Goal: Transaction & Acquisition: Purchase product/service

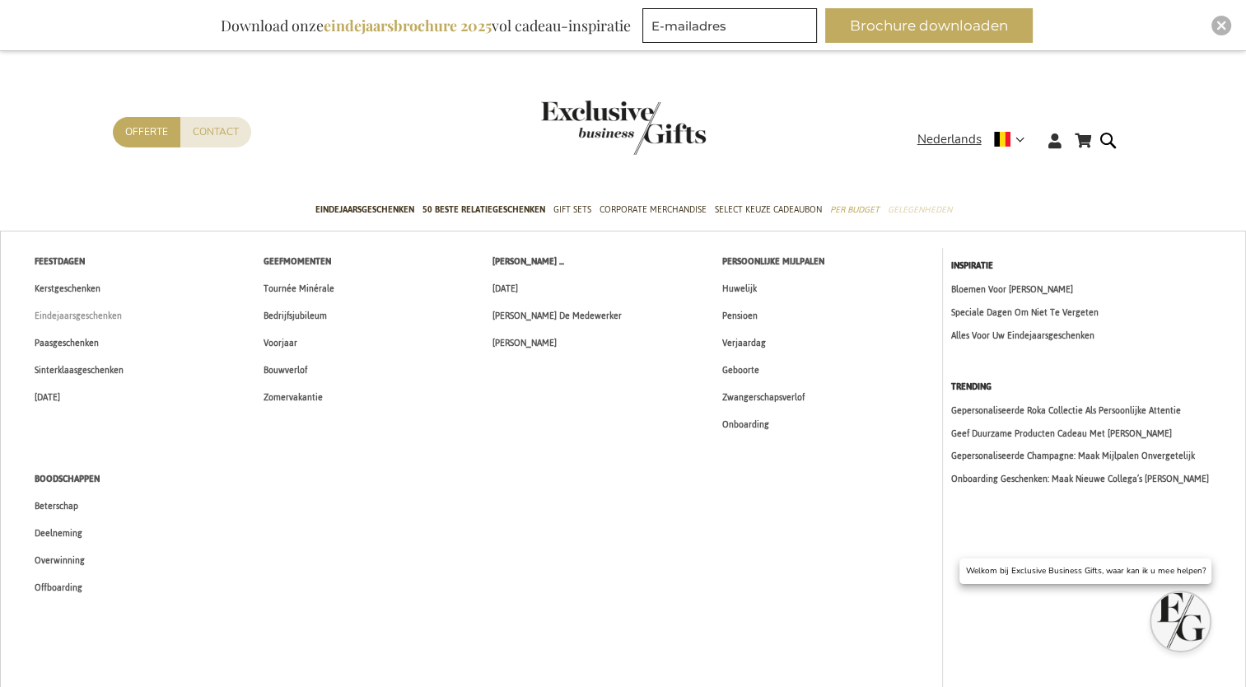
click at [49, 311] on span "Eindejaarsgeschenken" at bounding box center [78, 315] width 87 height 17
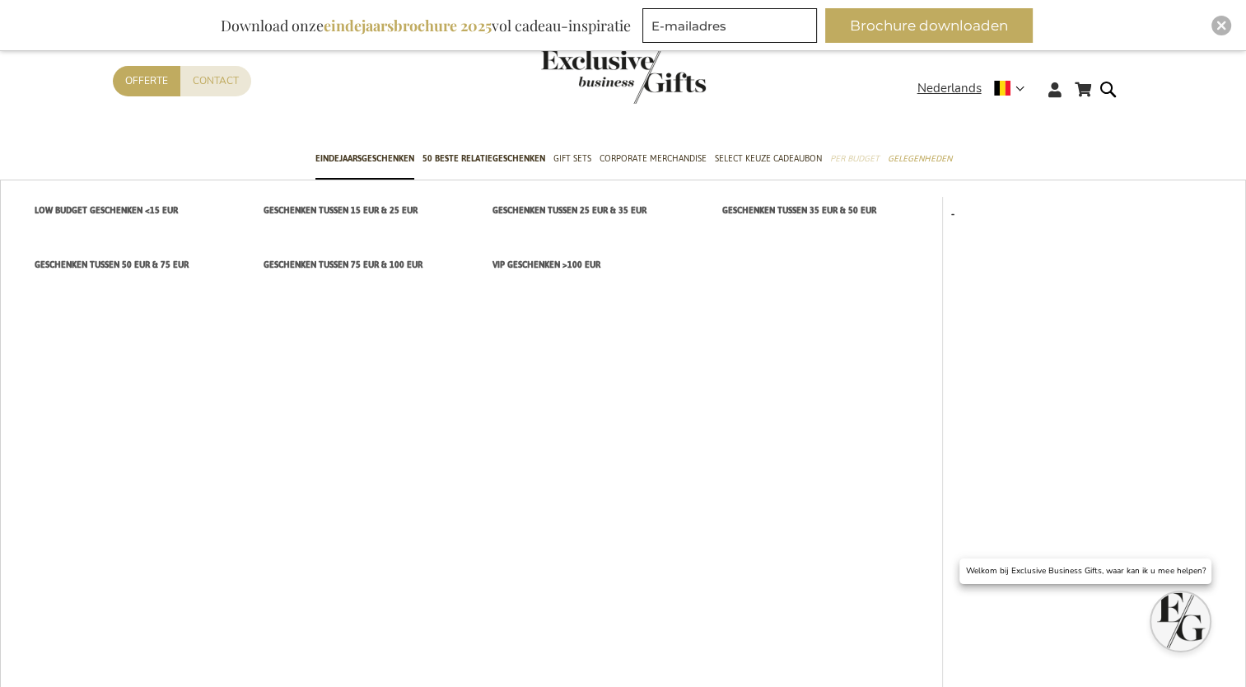
click at [853, 163] on span "Per Budget" at bounding box center [854, 158] width 49 height 17
click at [300, 208] on span "Geschenken tussen 15 EUR & 25 EUR" at bounding box center [341, 210] width 154 height 17
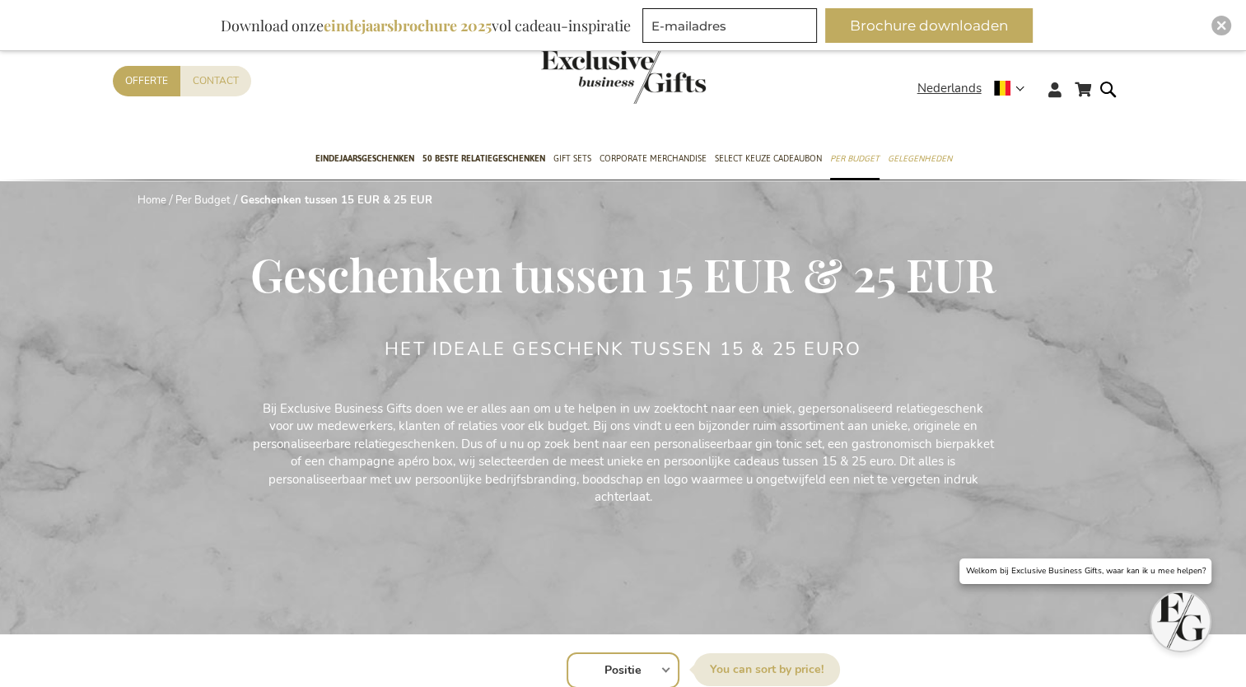
click at [638, 669] on select "Positie Best Sellers Meest bekeken Nieuw Biggest Saving Price: low to high Pric…" at bounding box center [623, 670] width 113 height 36
select select "price_asc"
click at [567, 652] on select "Positie Best Sellers Meest bekeken Nieuw Biggest Saving Price: low to high Pric…" at bounding box center [623, 670] width 113 height 36
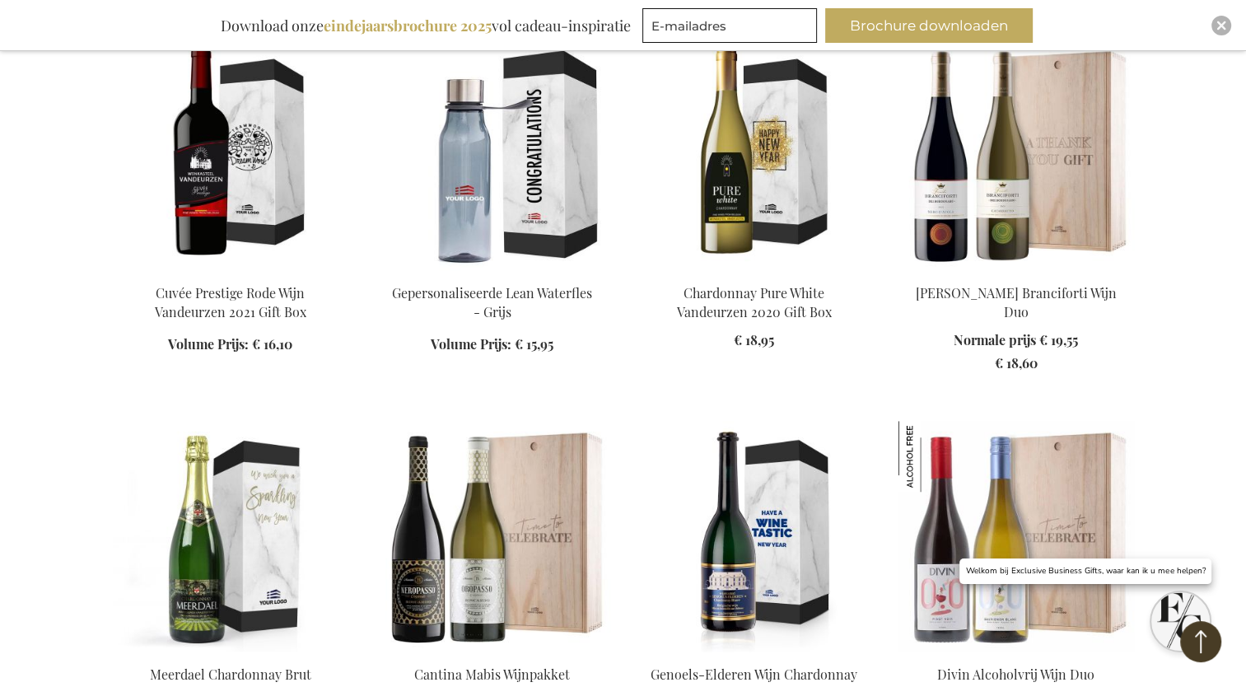
scroll to position [1071, 0]
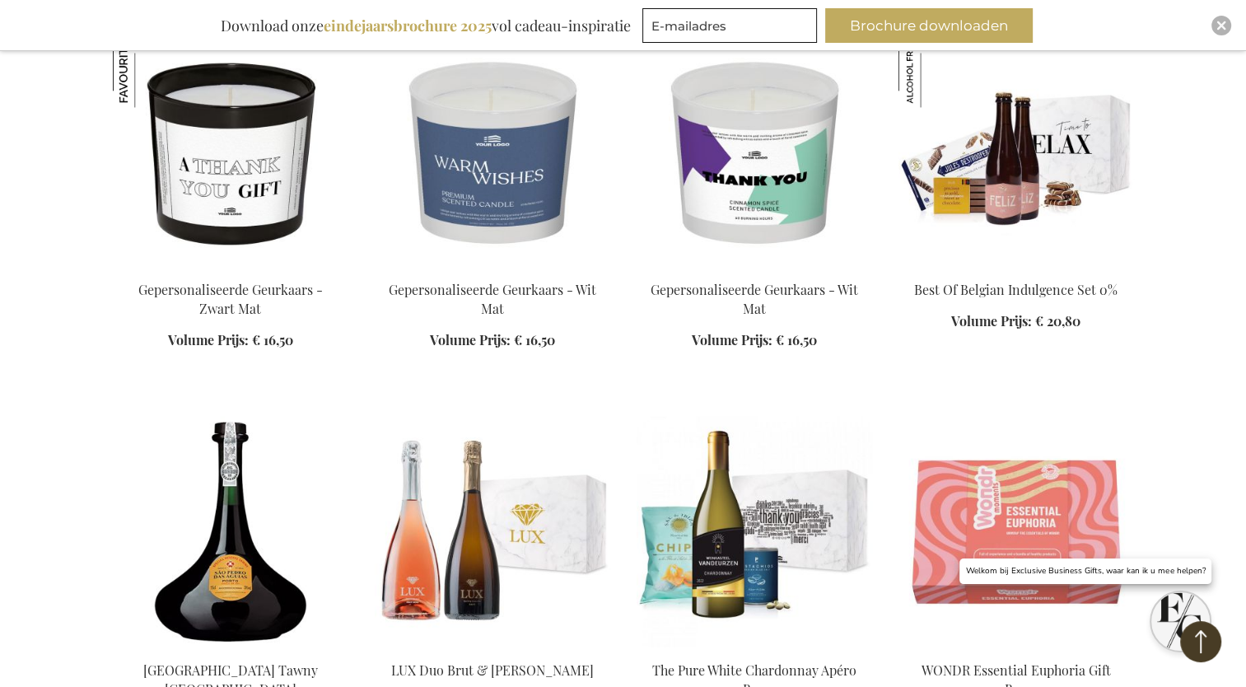
scroll to position [2554, 0]
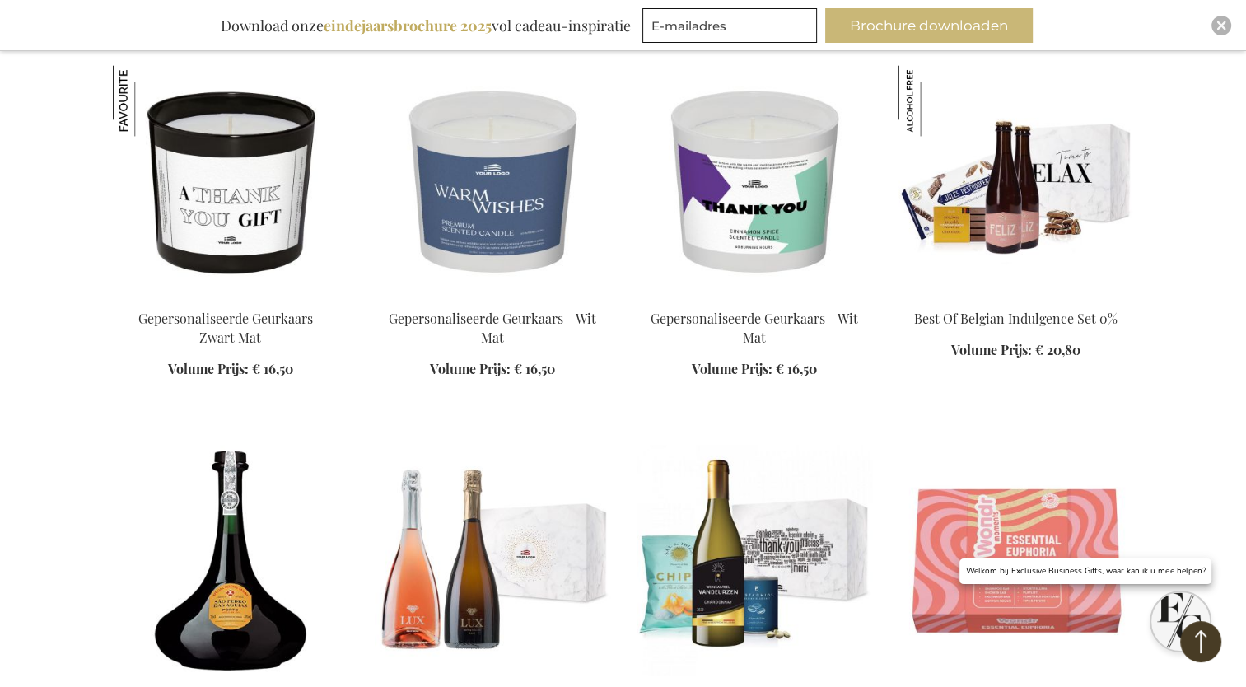
click at [900, 25] on button "Brochure downloaden" at bounding box center [929, 25] width 208 height 35
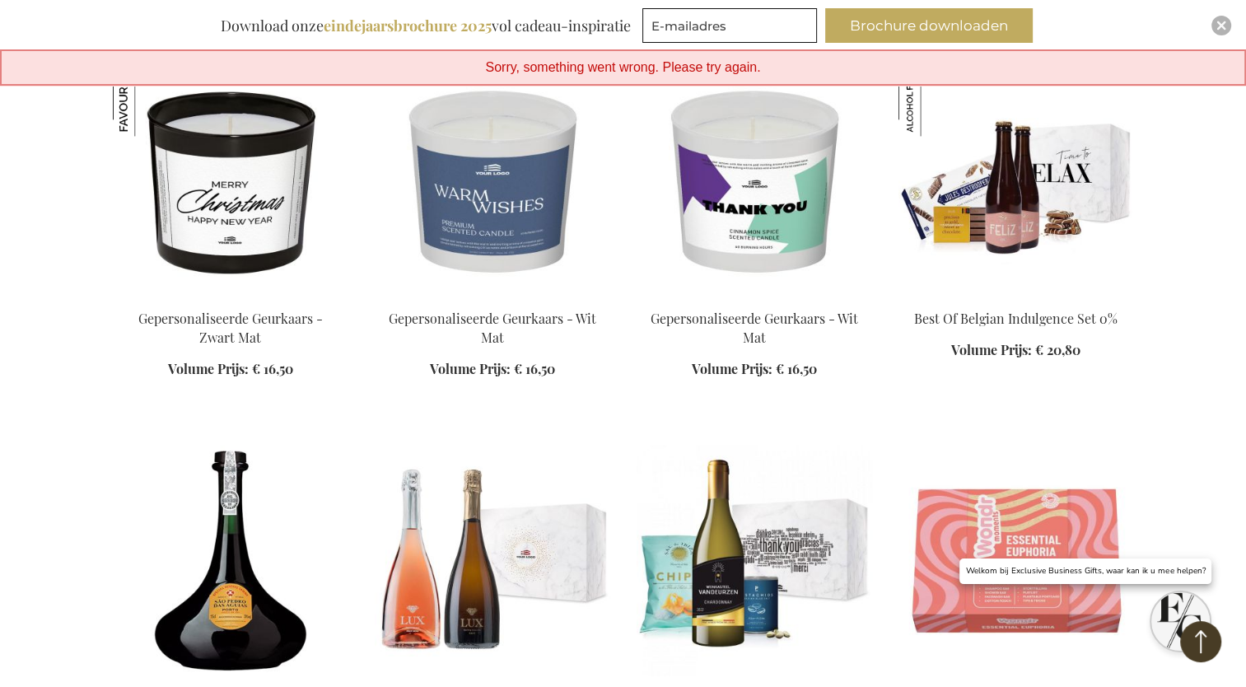
click at [216, 186] on img at bounding box center [231, 180] width 236 height 231
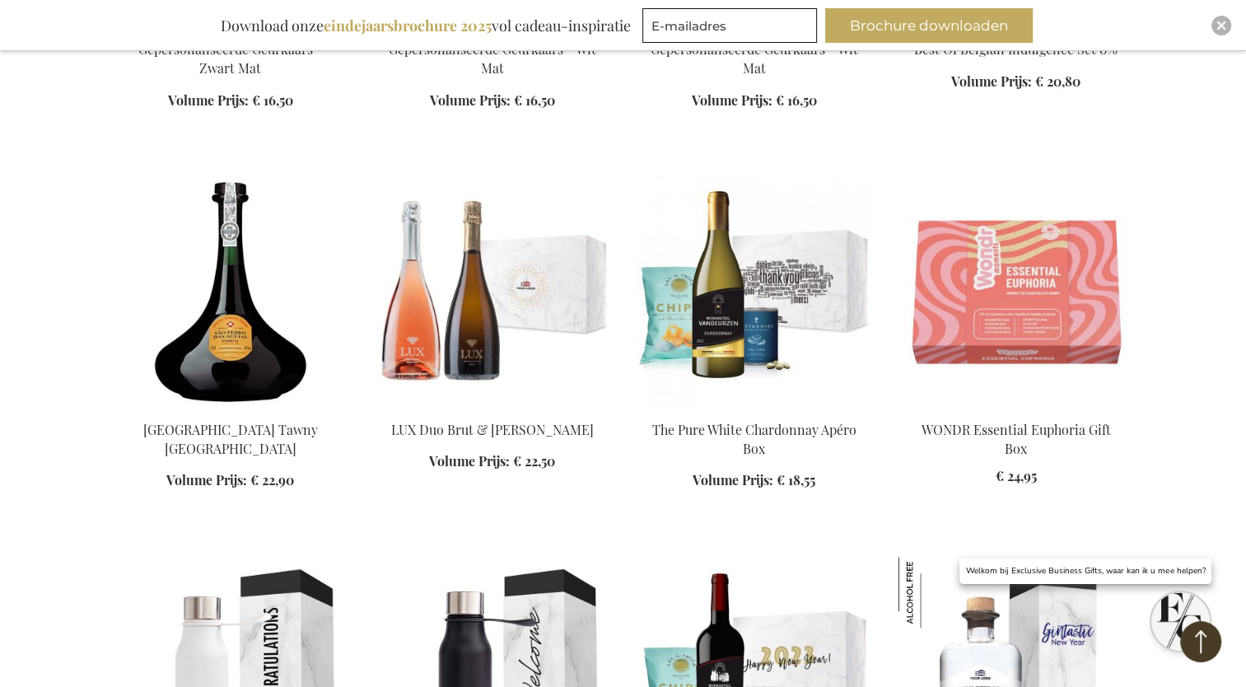
scroll to position [1842, 0]
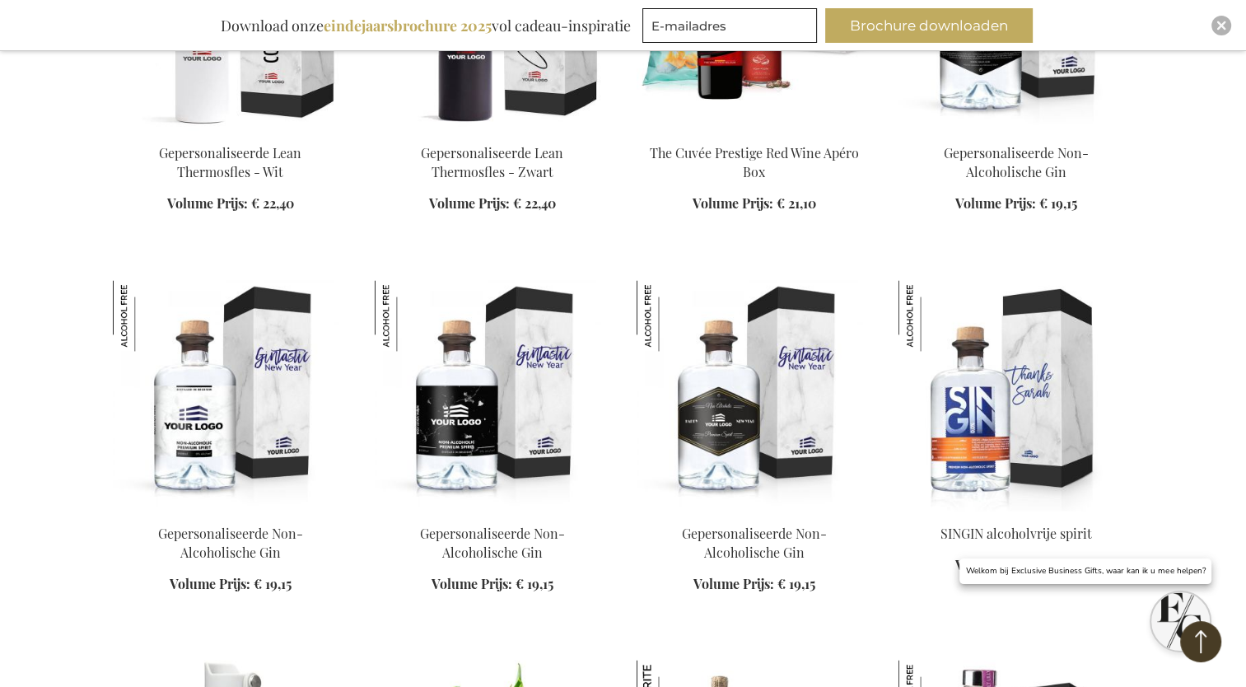
scroll to position [2501, 0]
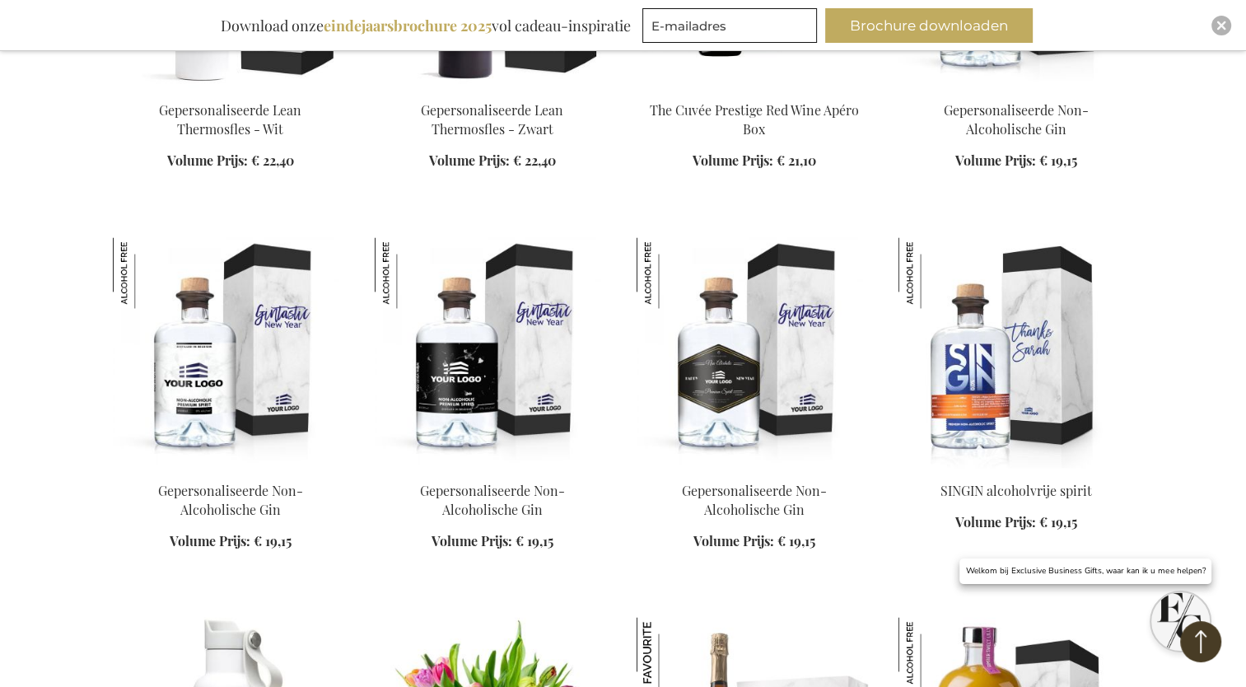
click at [217, 397] on img at bounding box center [231, 352] width 236 height 231
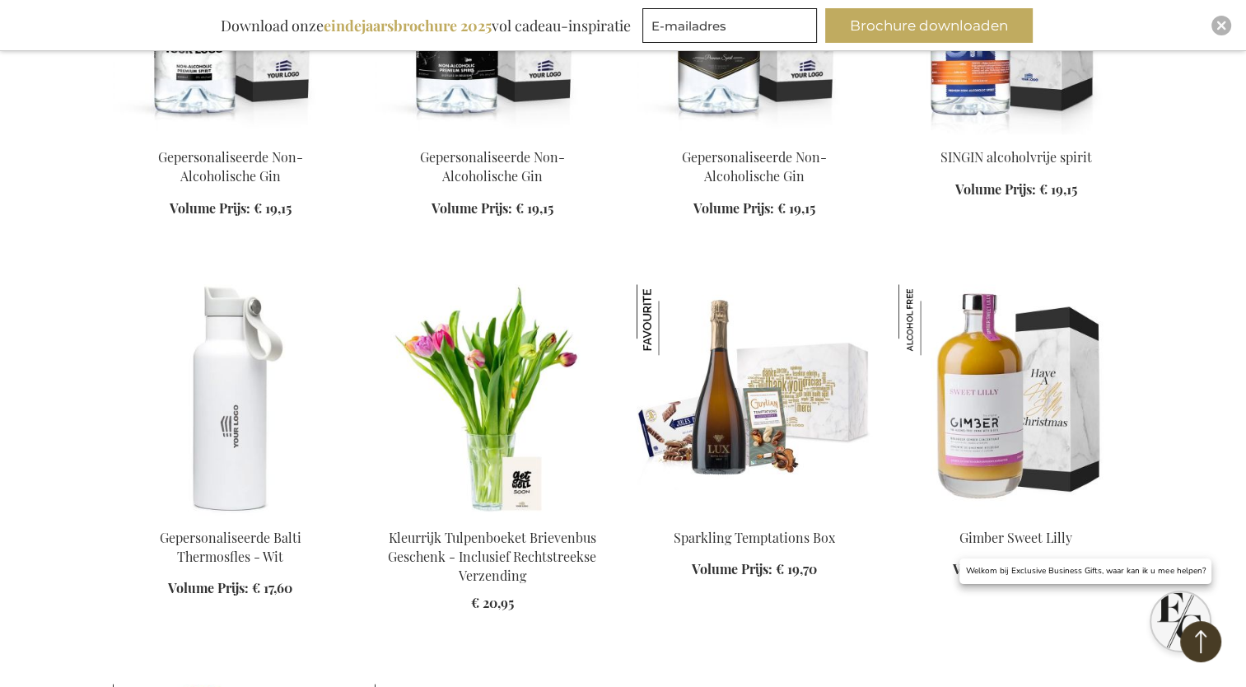
scroll to position [1722, 0]
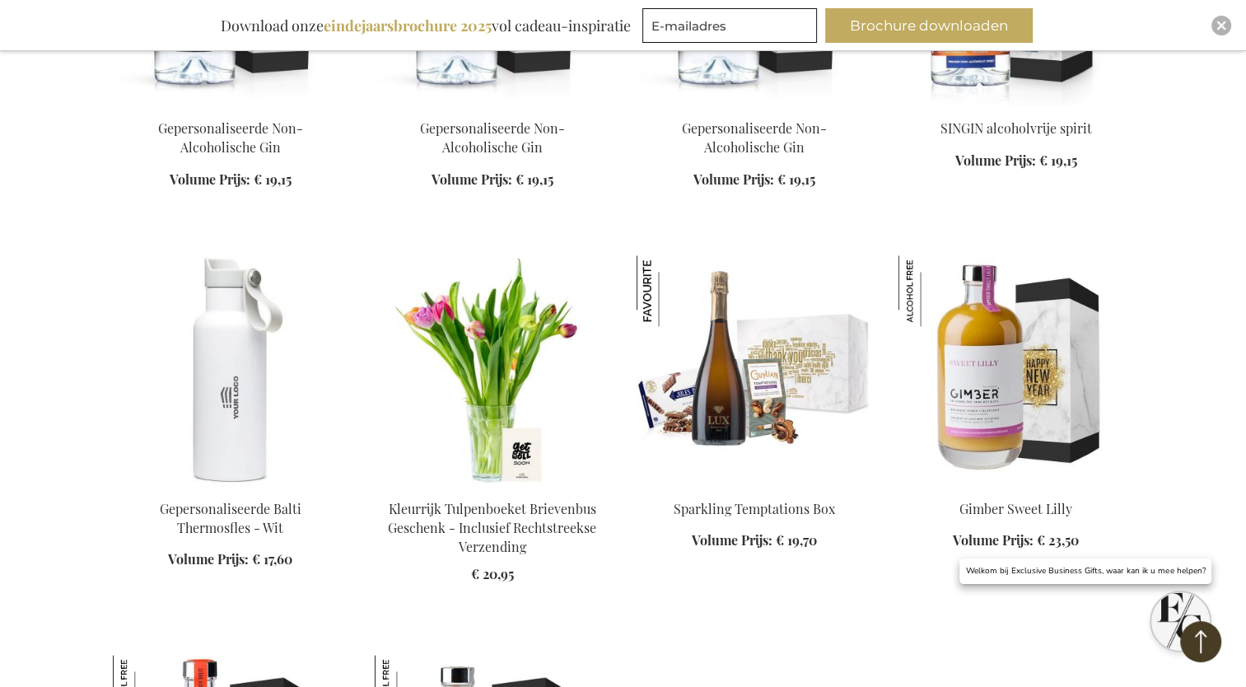
click at [971, 395] on img at bounding box center [1017, 370] width 236 height 231
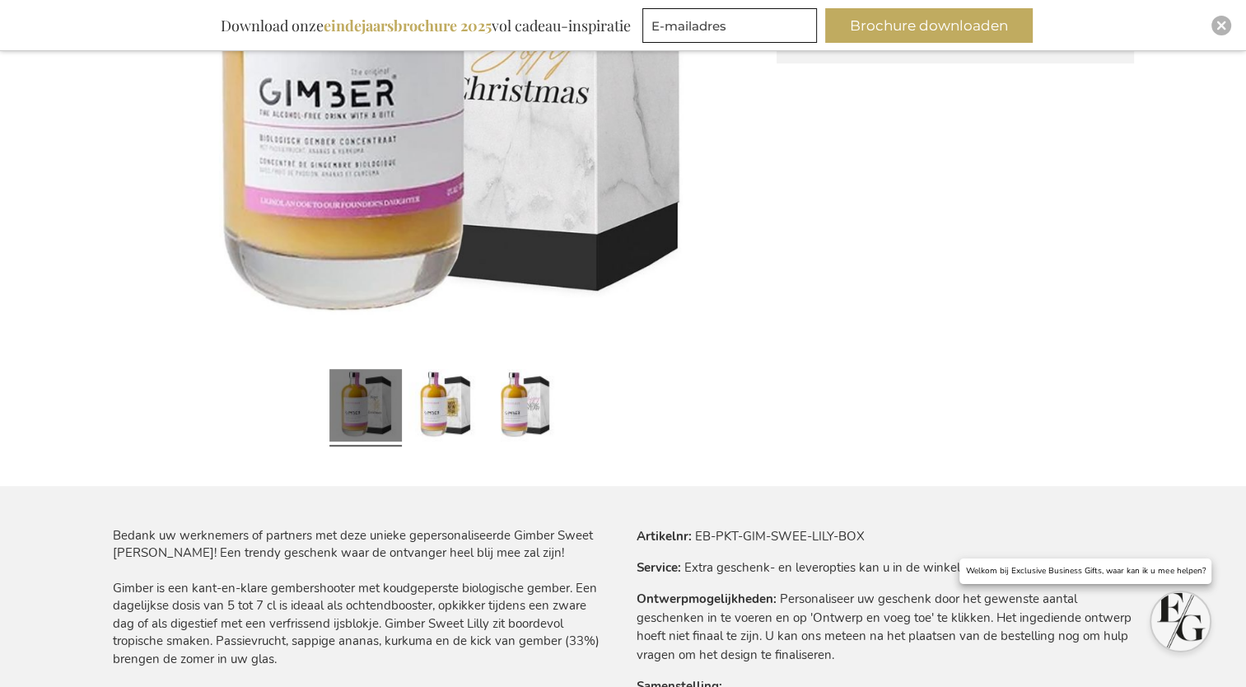
scroll to position [659, 0]
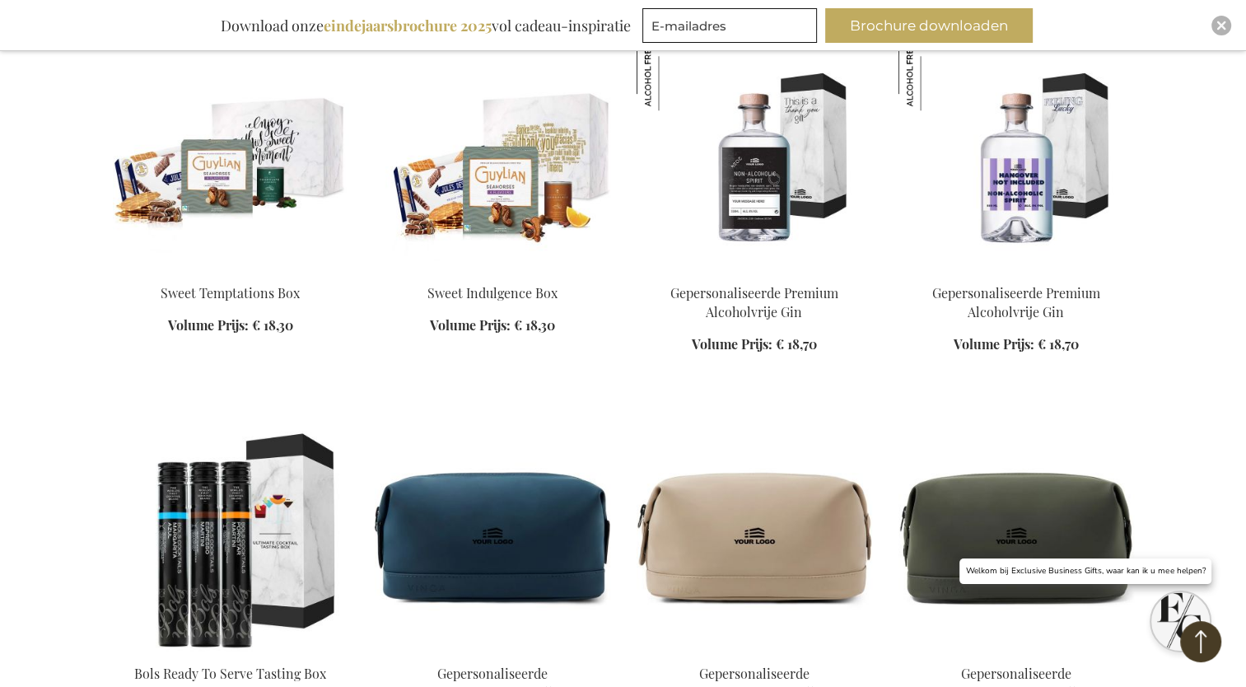
scroll to position [1619, 0]
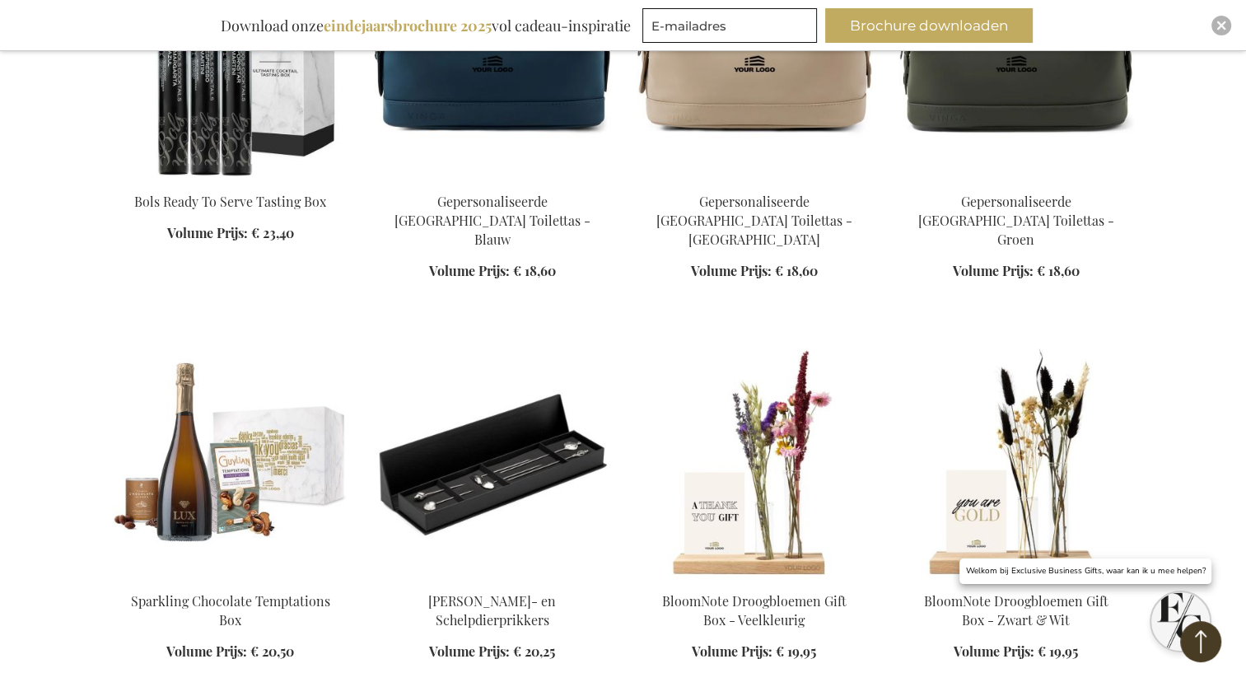
scroll to position [2031, 0]
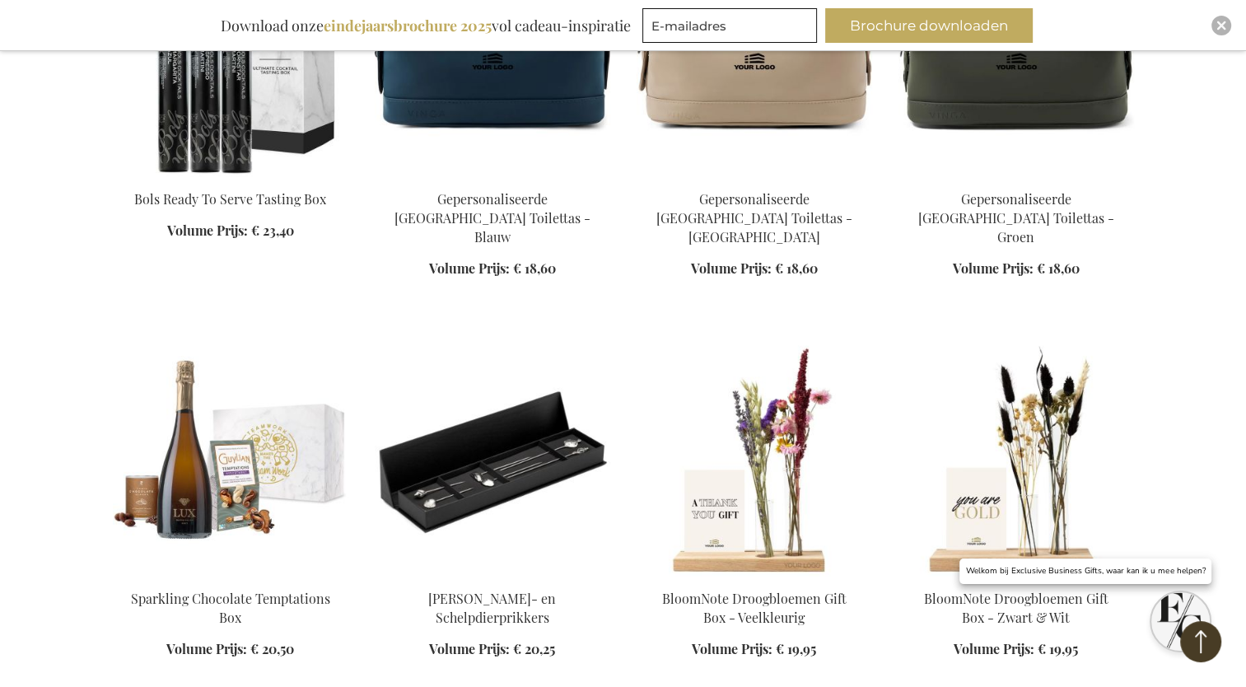
click at [278, 427] on img at bounding box center [231, 460] width 236 height 231
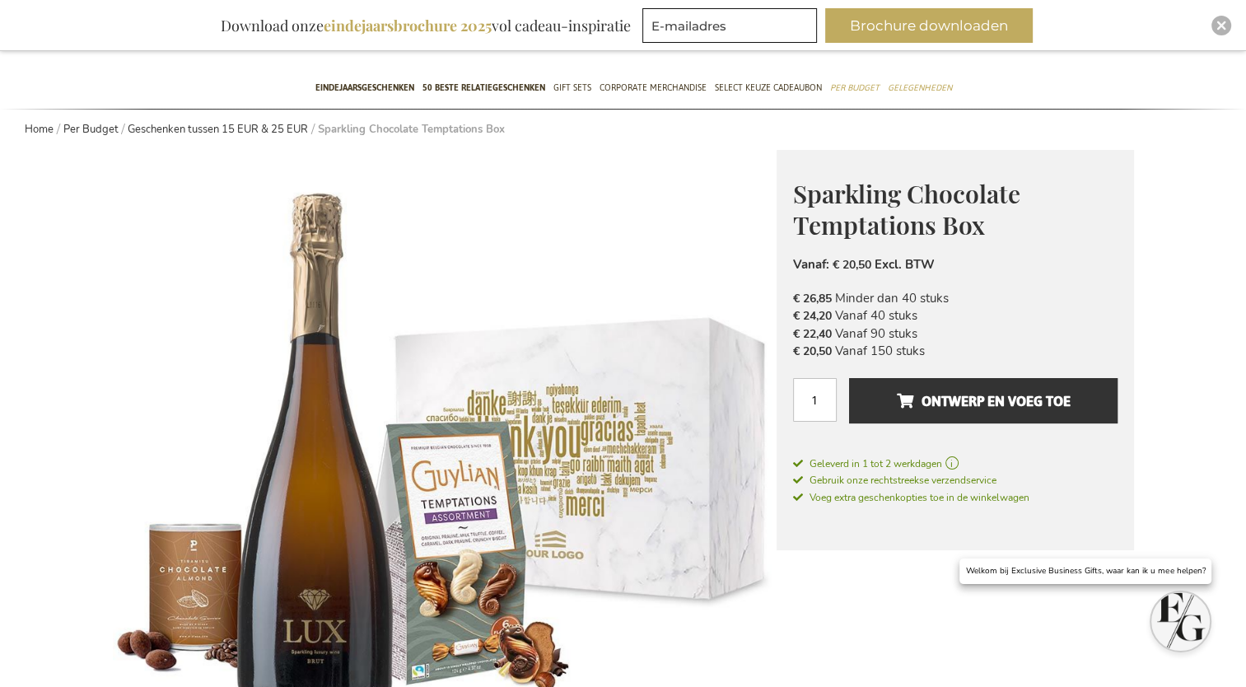
scroll to position [165, 0]
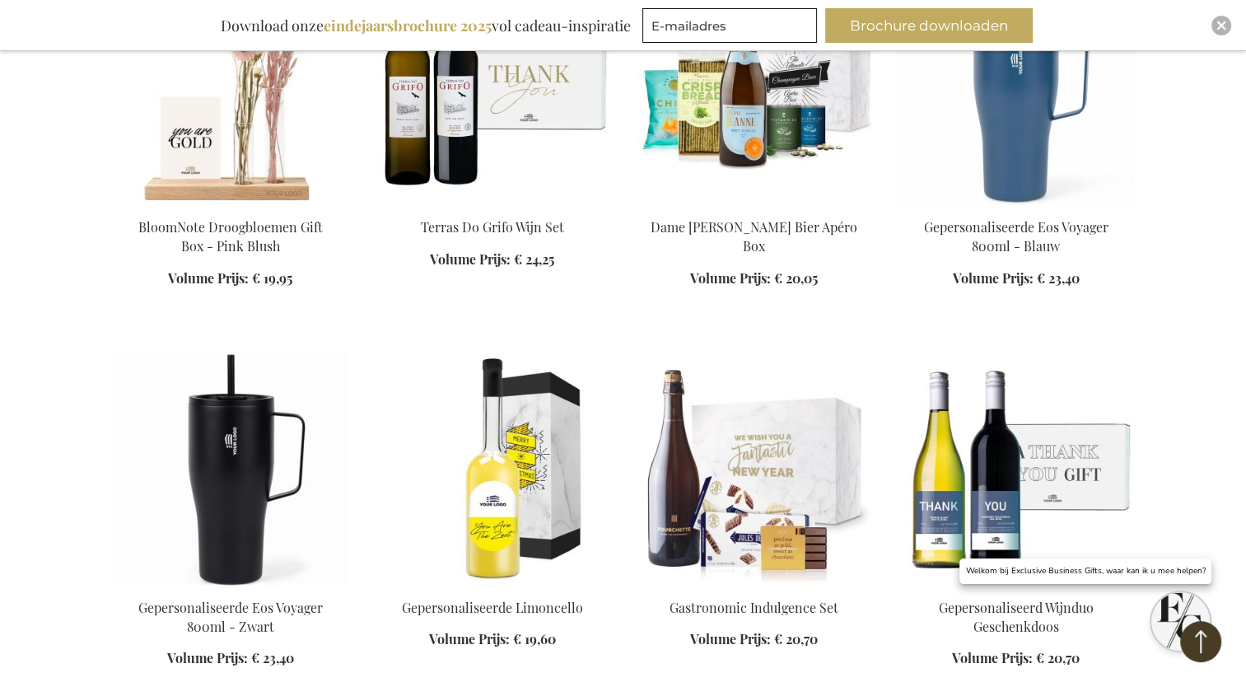
scroll to position [1671, 0]
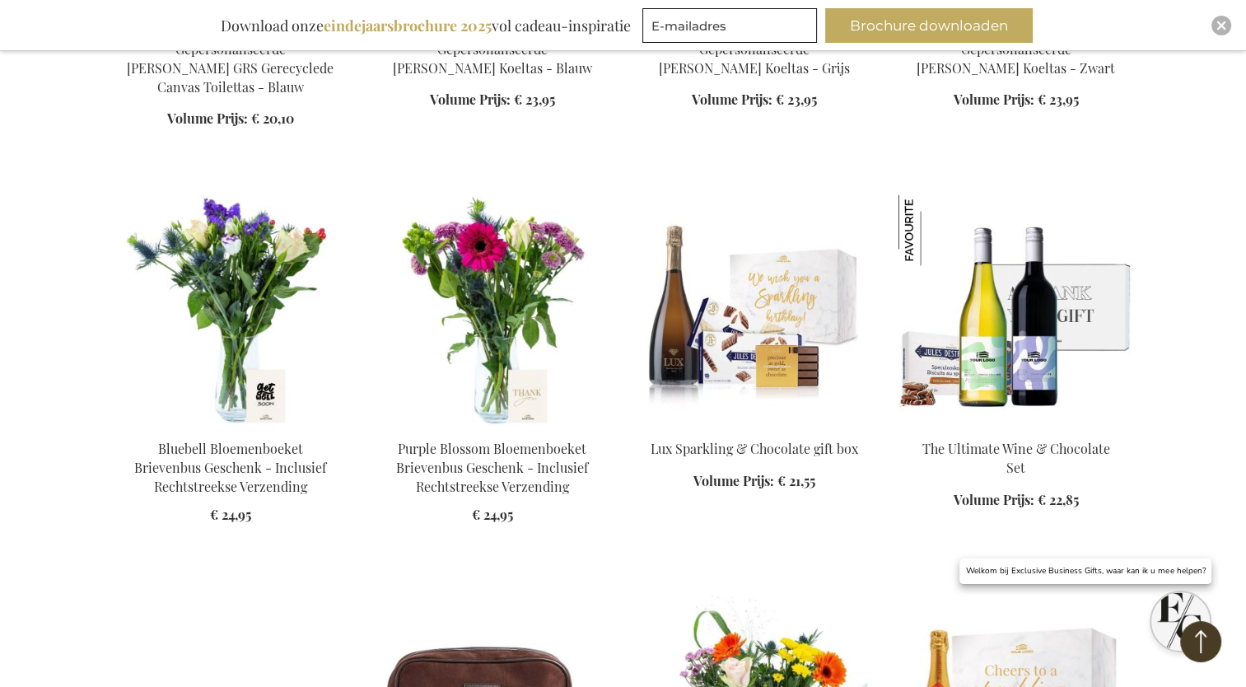
scroll to position [3071, 0]
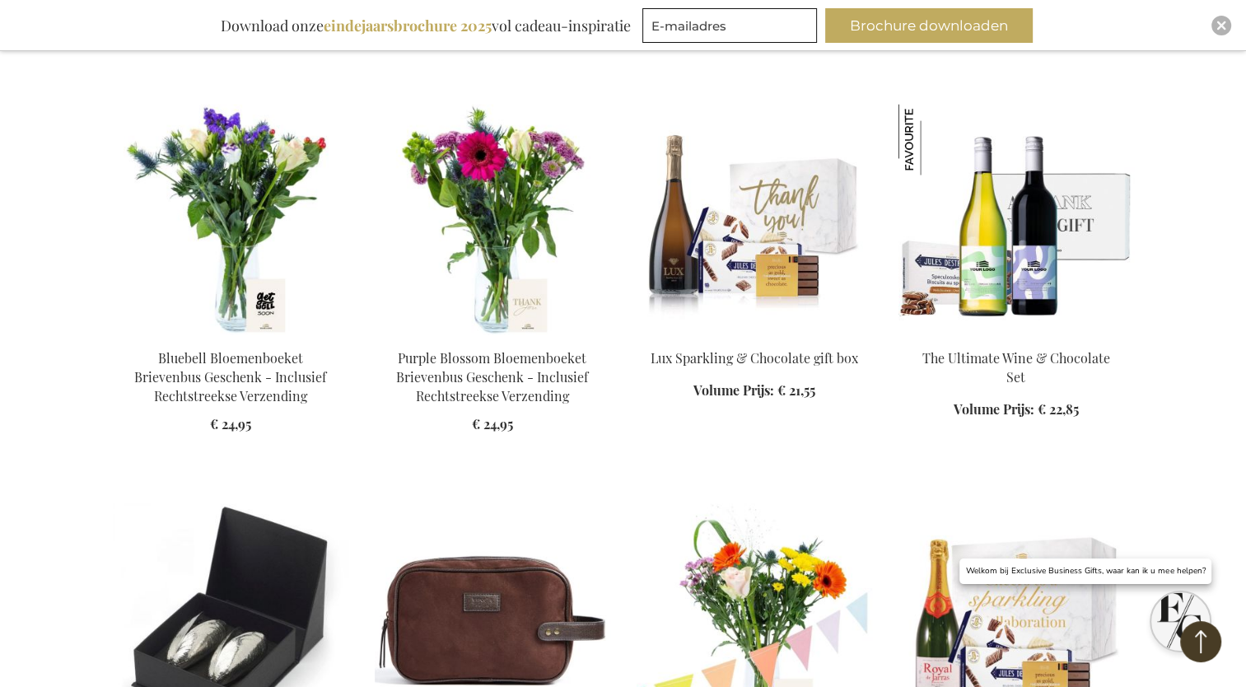
click at [700, 207] on img at bounding box center [755, 219] width 236 height 231
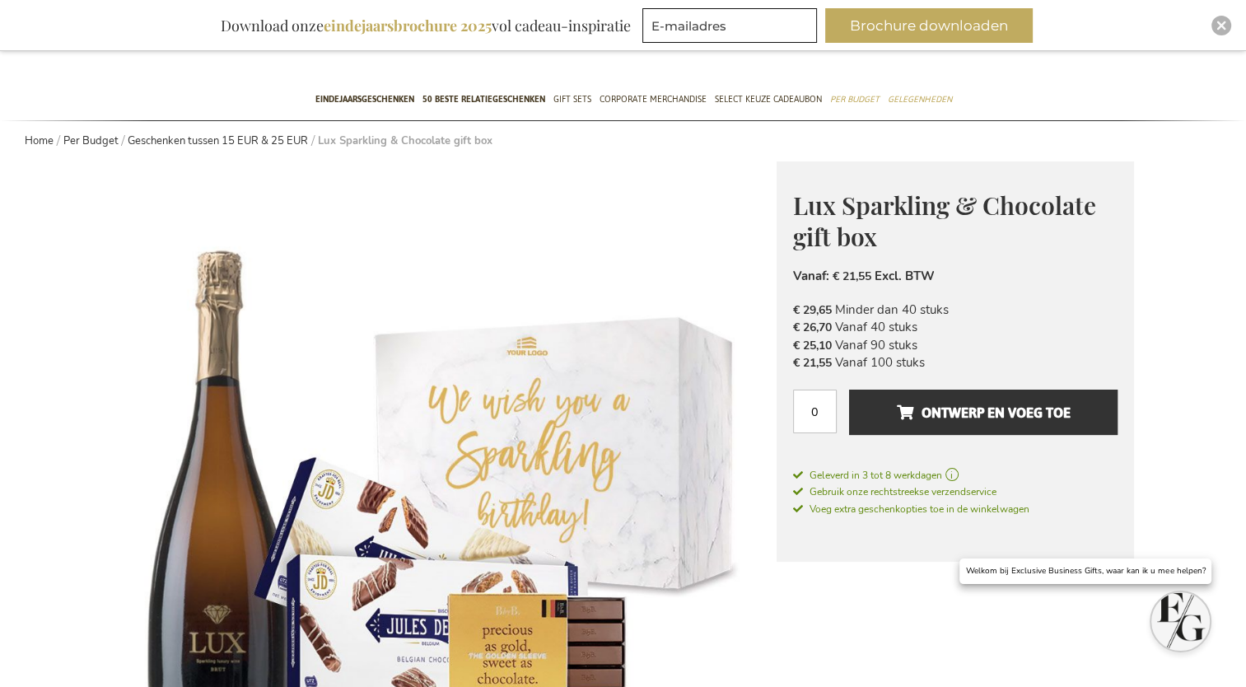
scroll to position [165, 0]
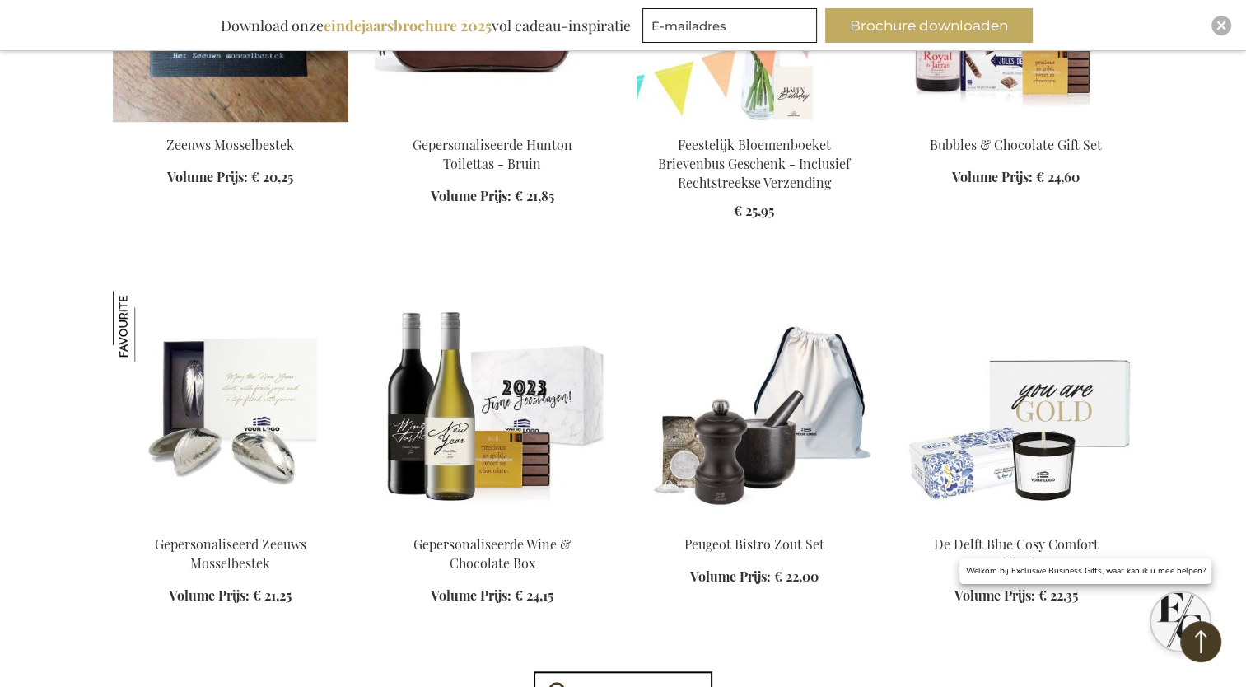
scroll to position [1372, 0]
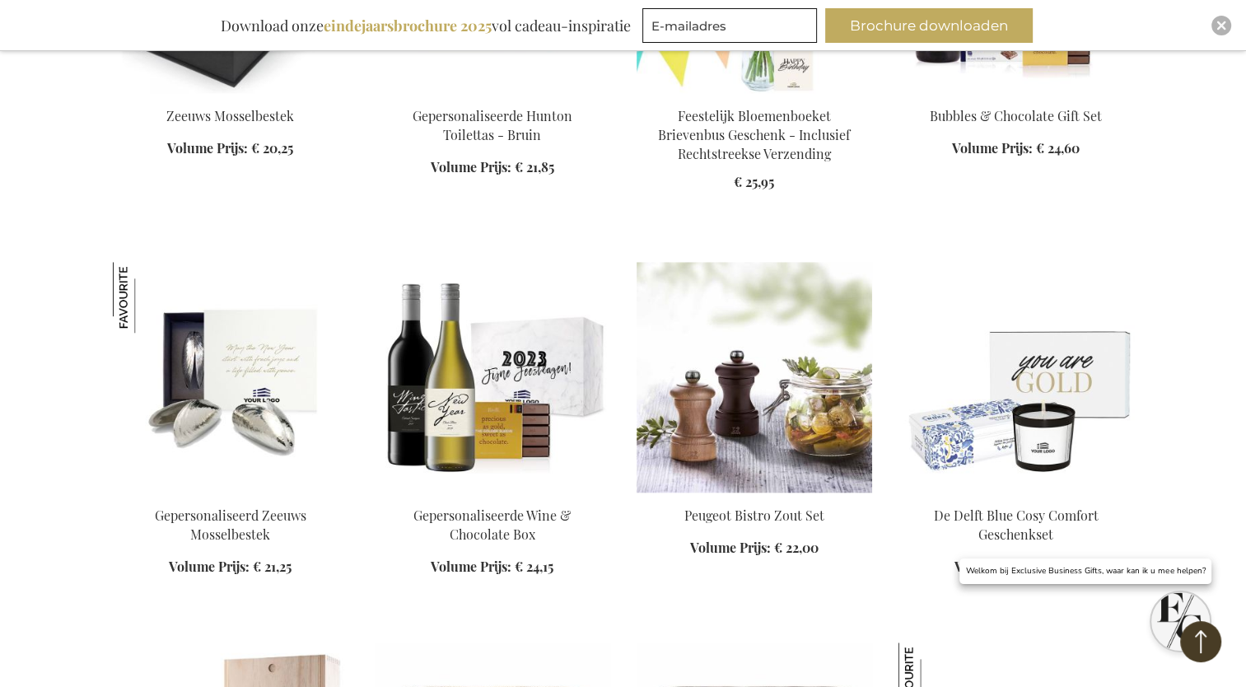
click at [765, 465] on img at bounding box center [755, 377] width 236 height 231
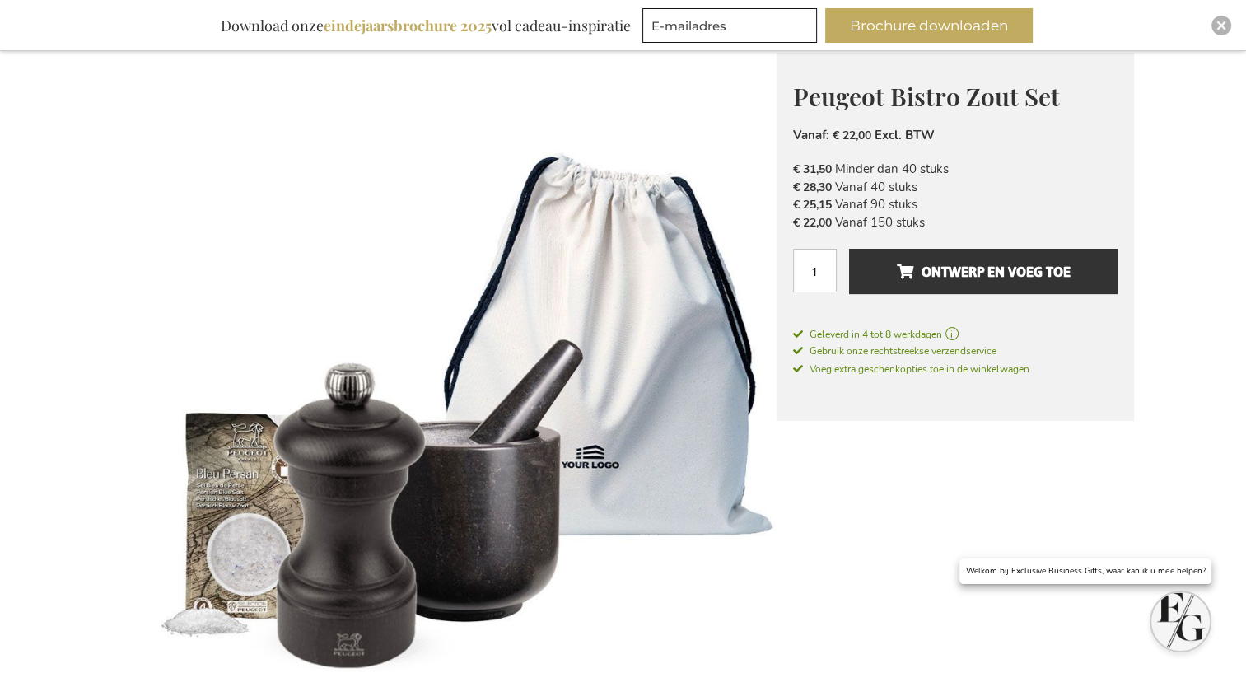
scroll to position [247, 0]
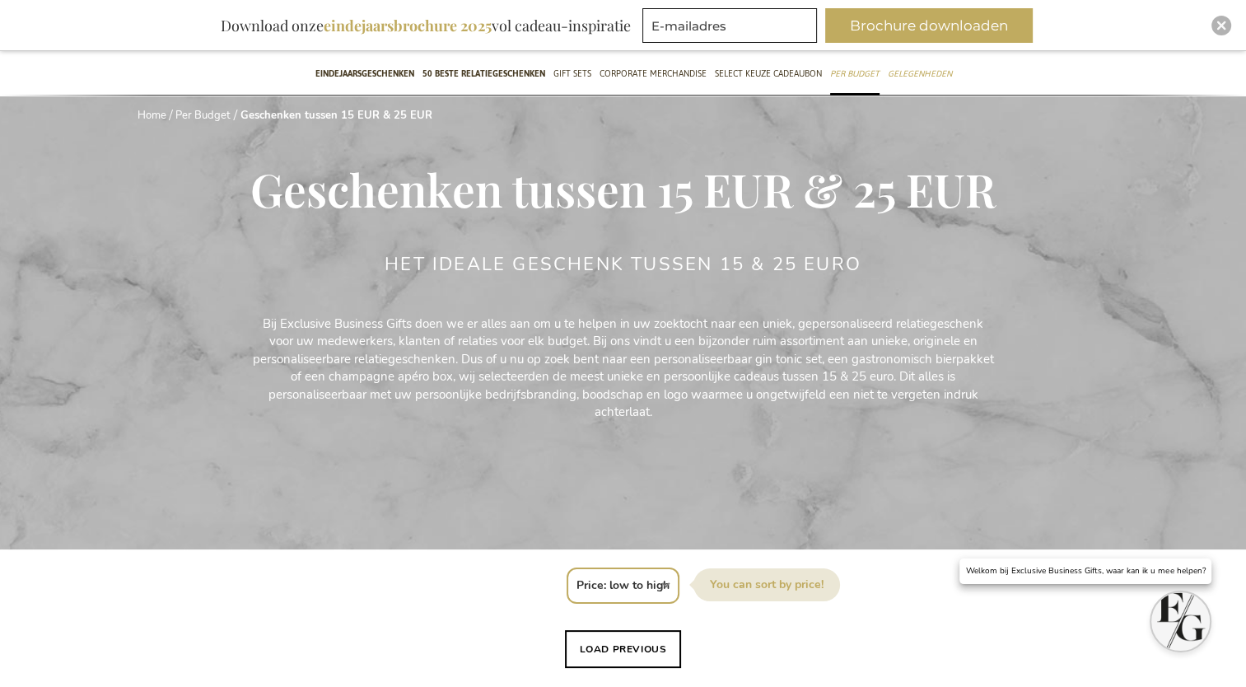
scroll to position [350, 0]
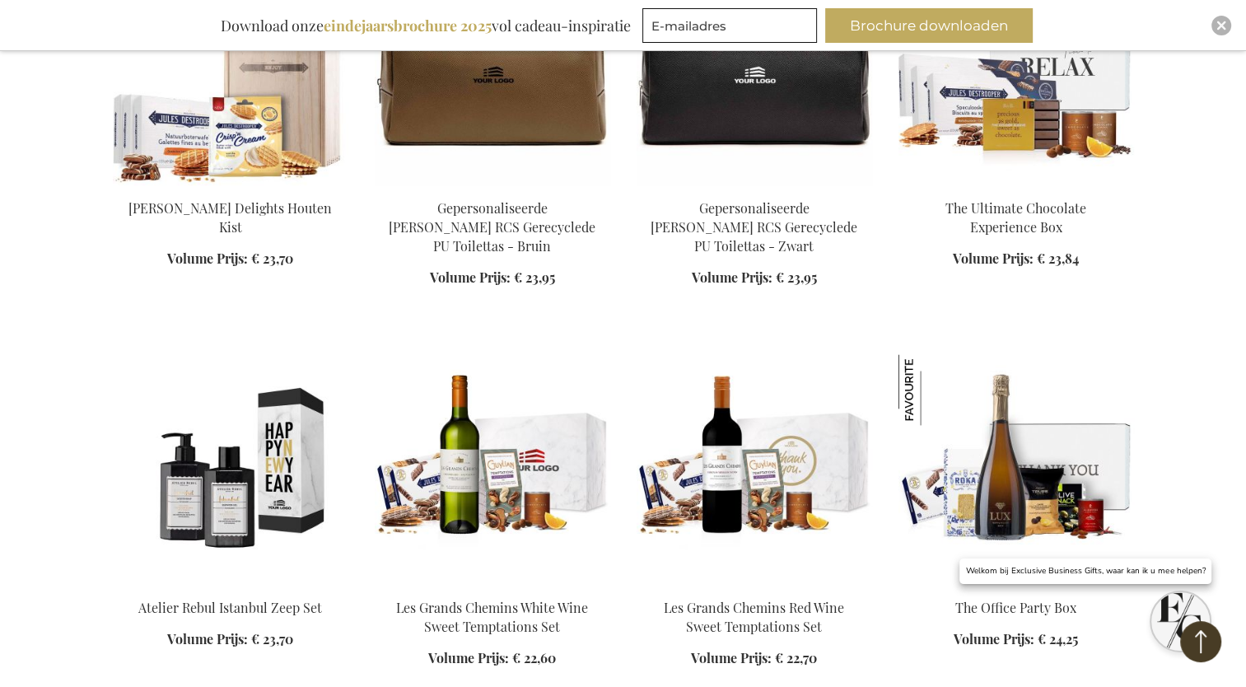
scroll to position [2171, 0]
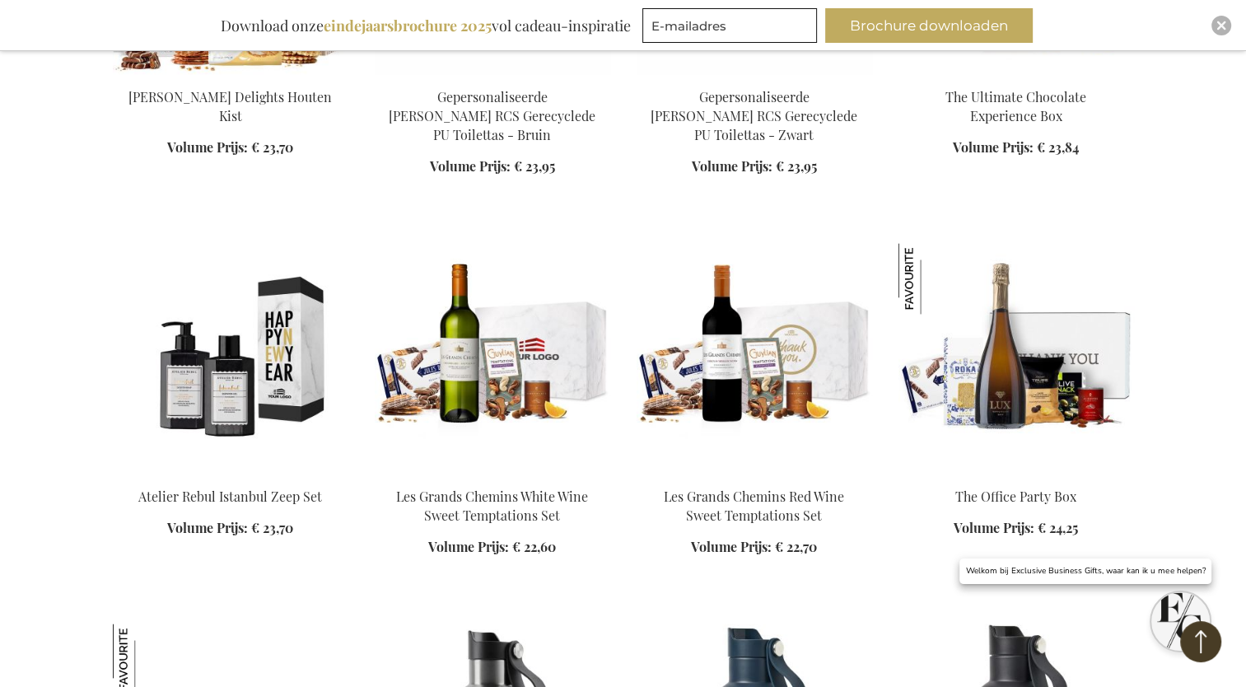
click at [220, 390] on img at bounding box center [231, 358] width 236 height 231
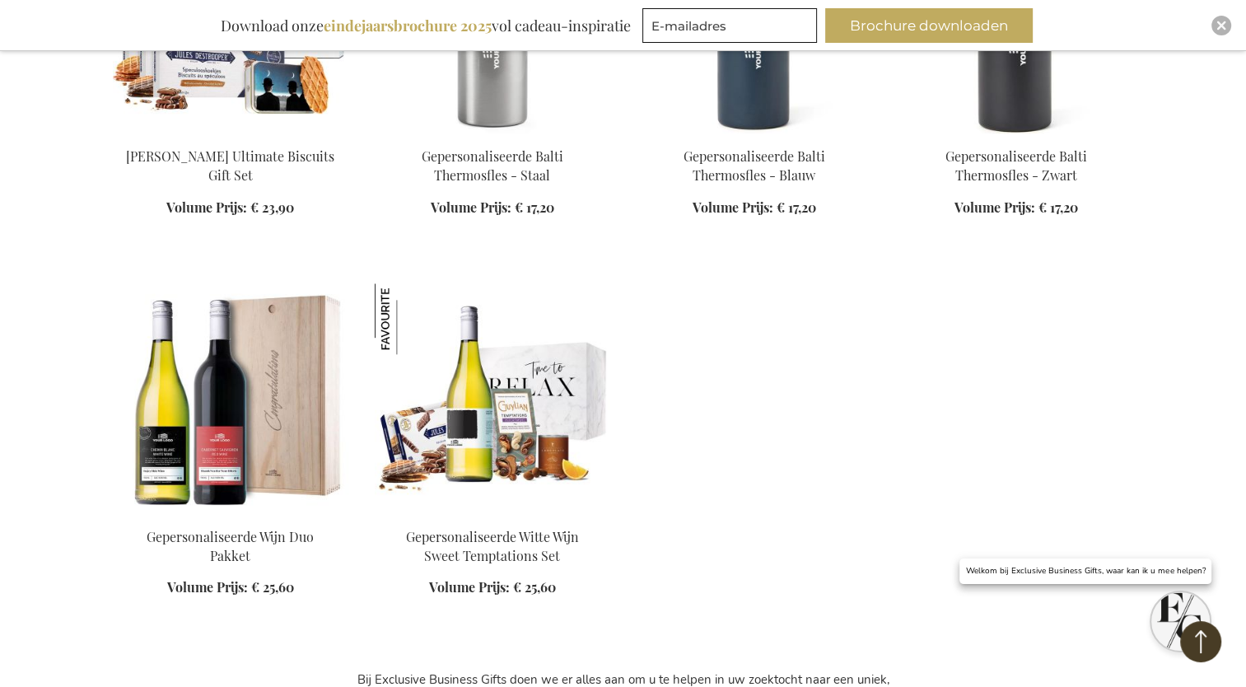
scroll to position [1753, 0]
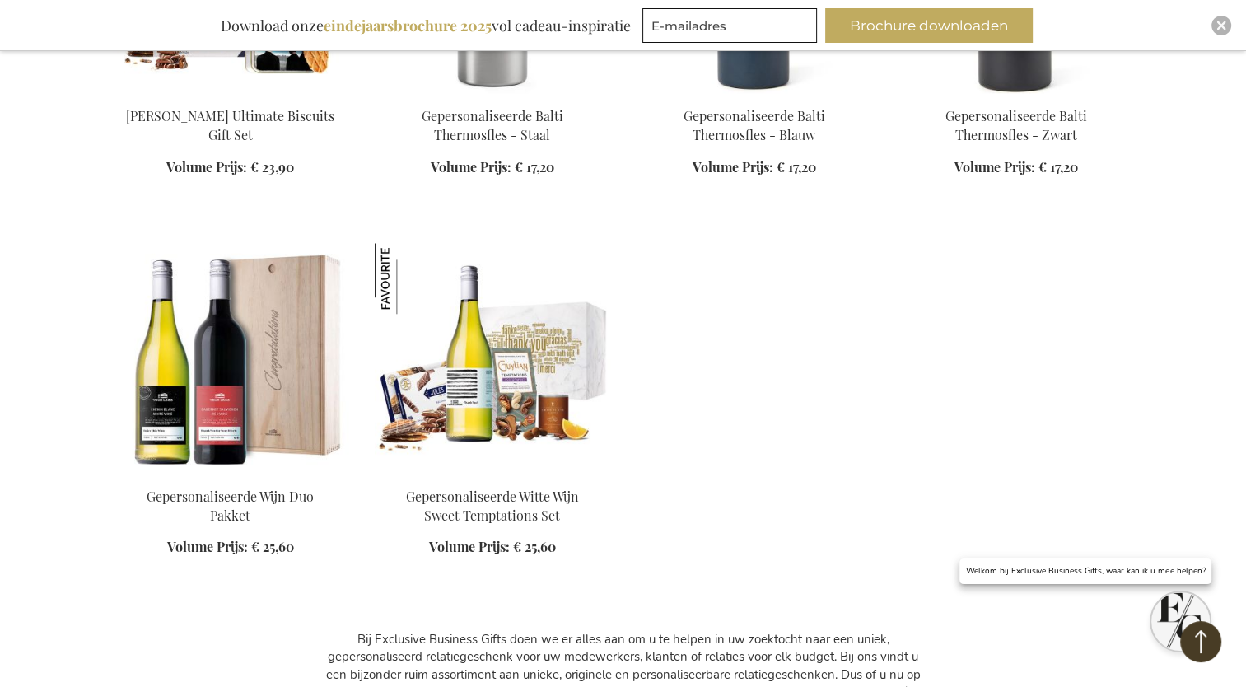
click at [478, 412] on img at bounding box center [493, 358] width 236 height 231
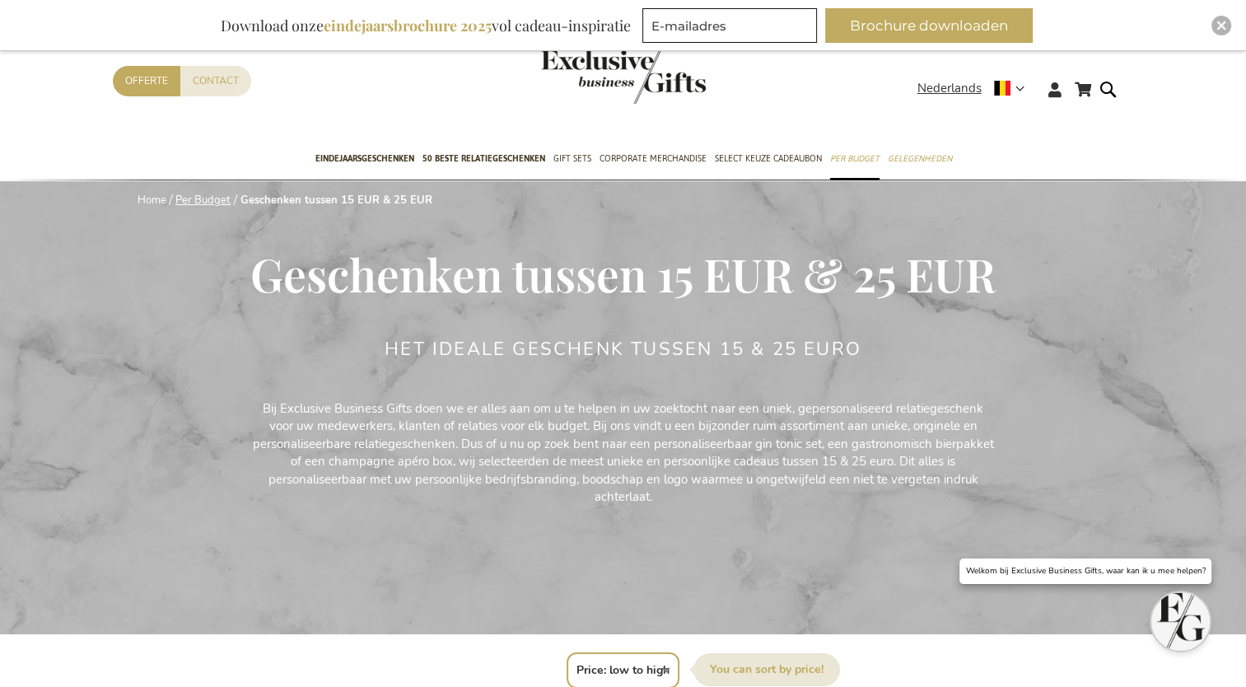
click at [198, 194] on link "Per Budget" at bounding box center [202, 200] width 55 height 15
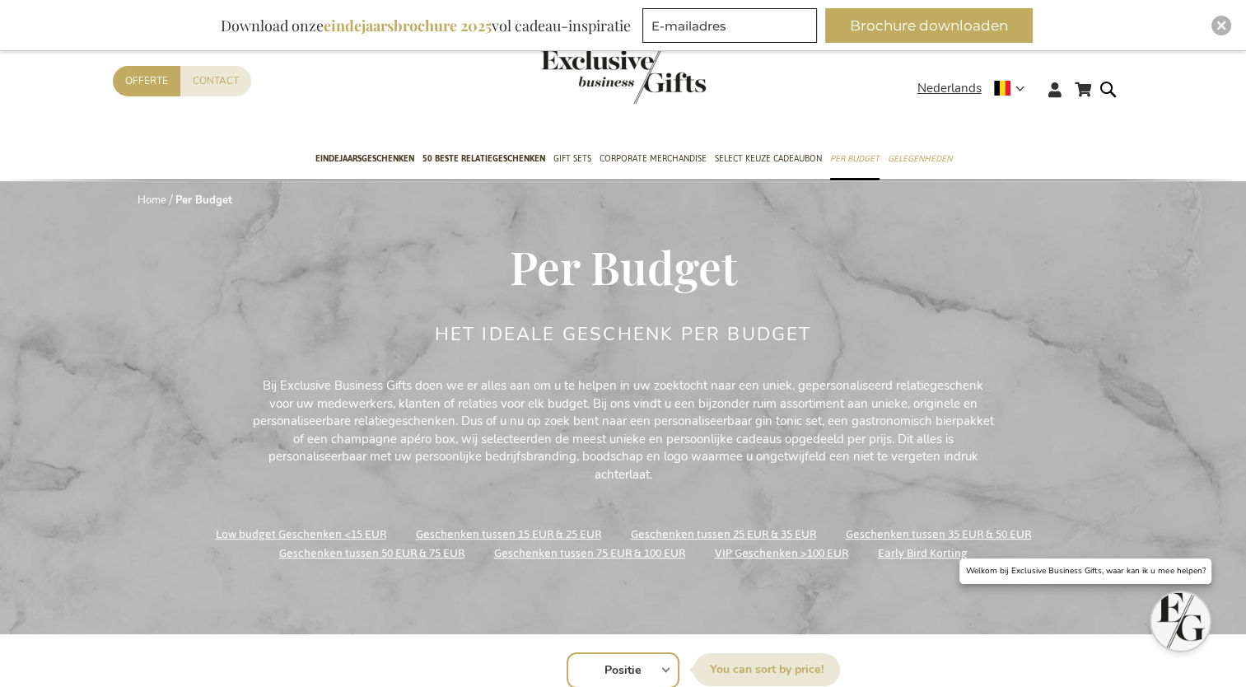
click at [529, 534] on link "Geschenken tussen 15 EUR & 25 EUR" at bounding box center [508, 534] width 185 height 22
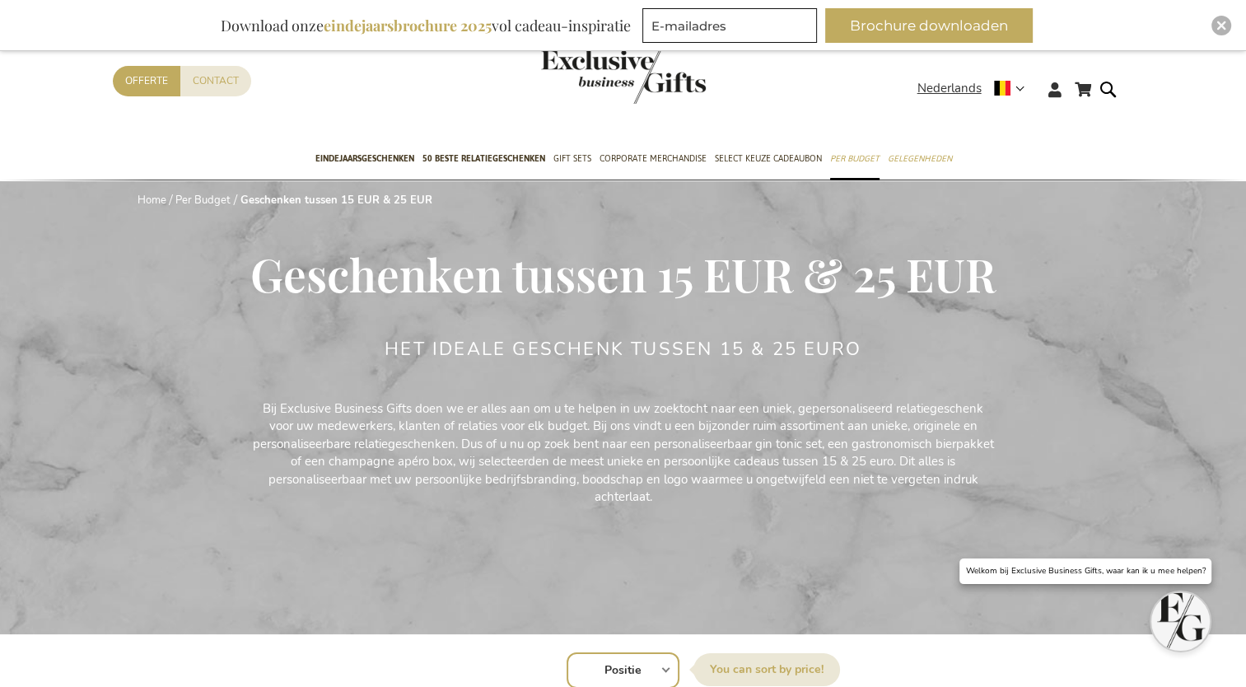
click at [636, 663] on select "Positie Best Sellers Meest bekeken Nieuw Biggest Saving Price: low to high Pric…" at bounding box center [623, 670] width 113 height 36
select select "price_asc"
click at [567, 652] on select "Positie Best Sellers Meest bekeken Nieuw Biggest Saving Price: low to high Pric…" at bounding box center [623, 670] width 113 height 36
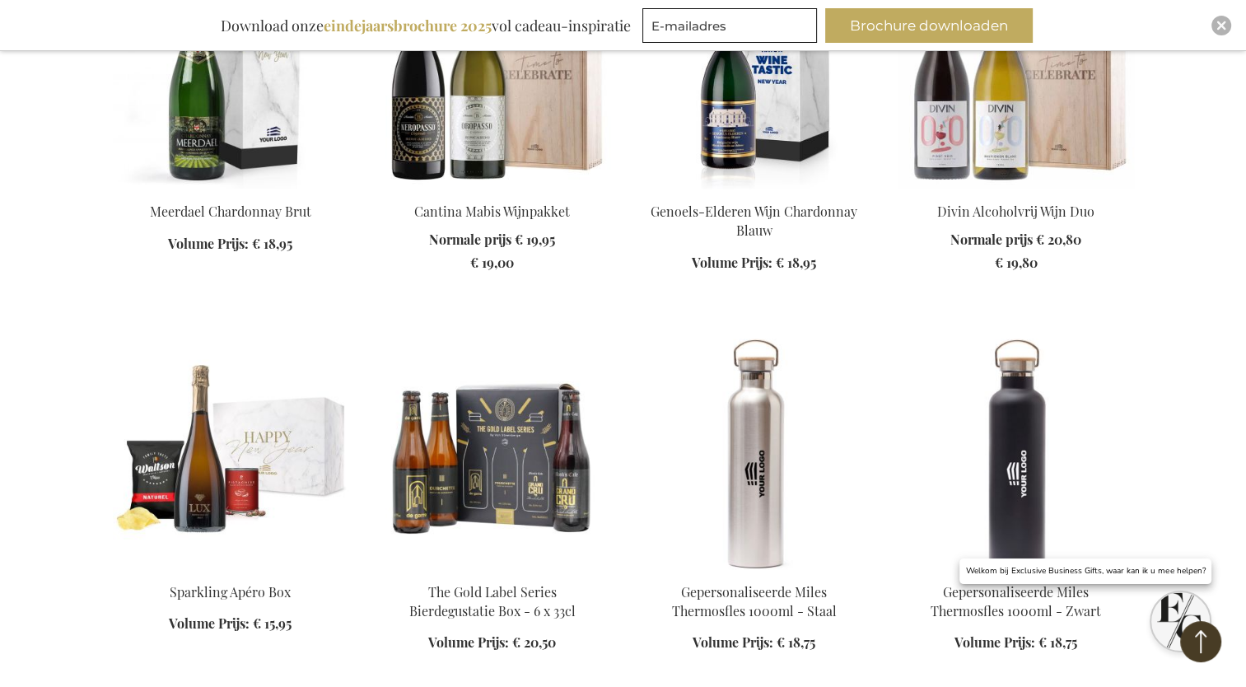
scroll to position [1565, 0]
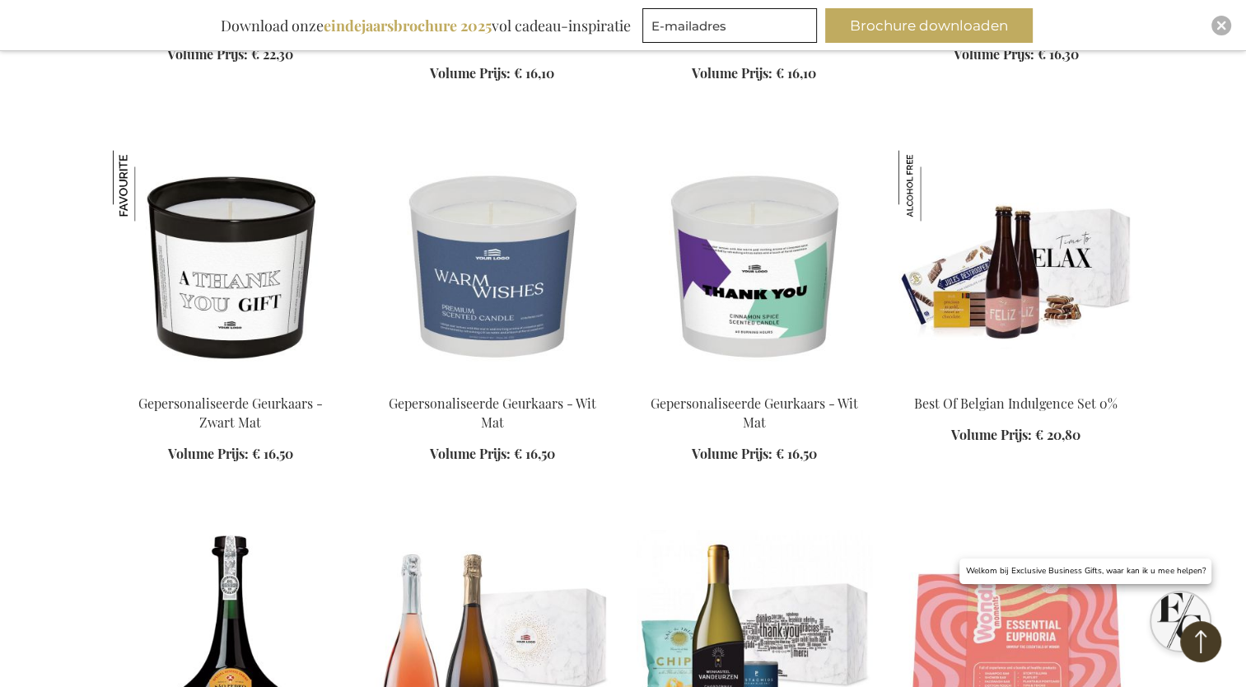
scroll to position [2471, 0]
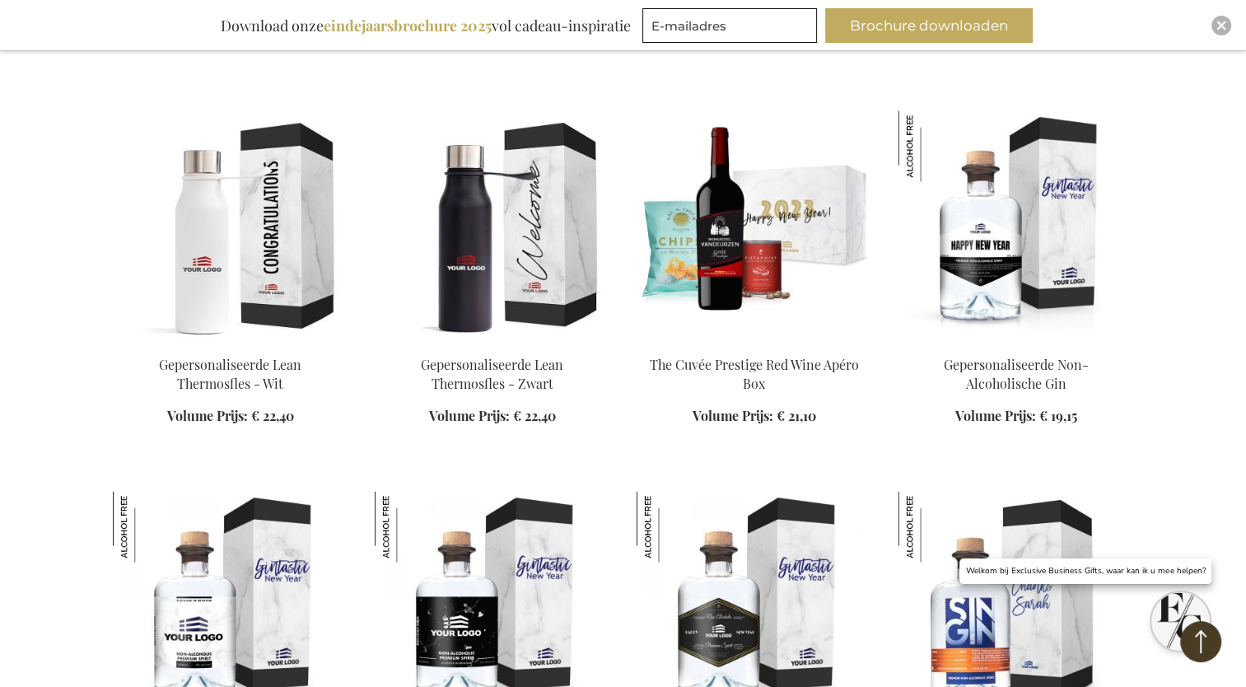
scroll to position [3295, 0]
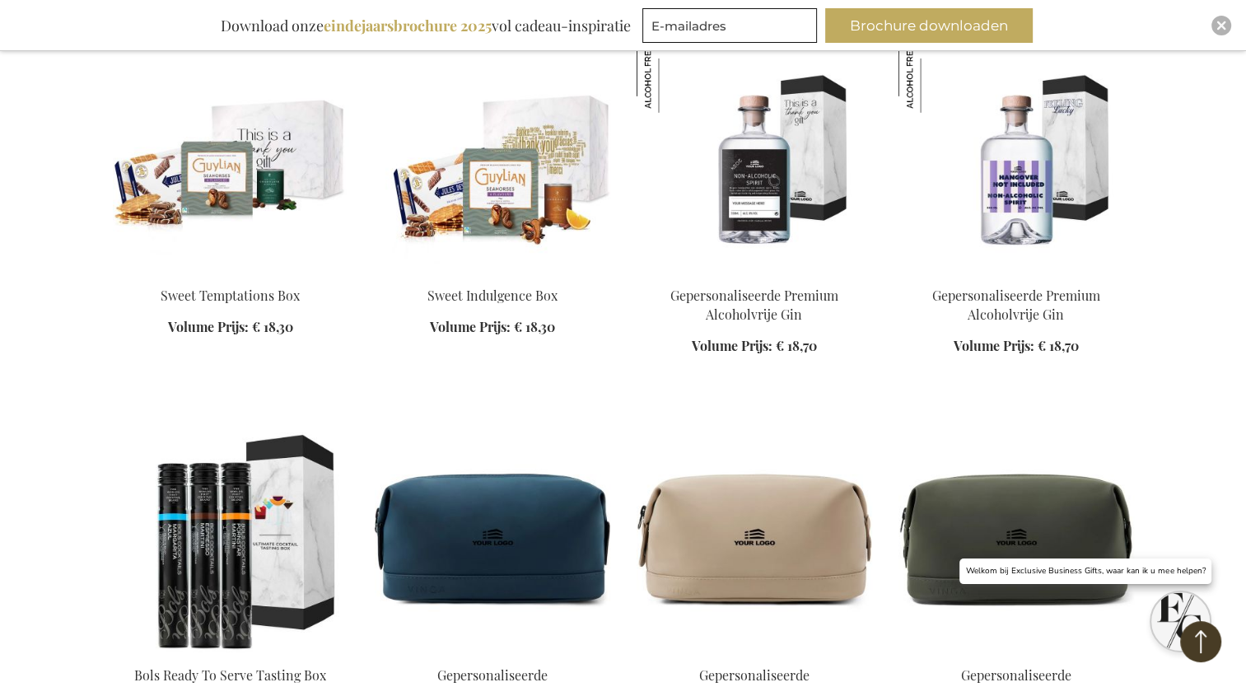
scroll to position [4860, 0]
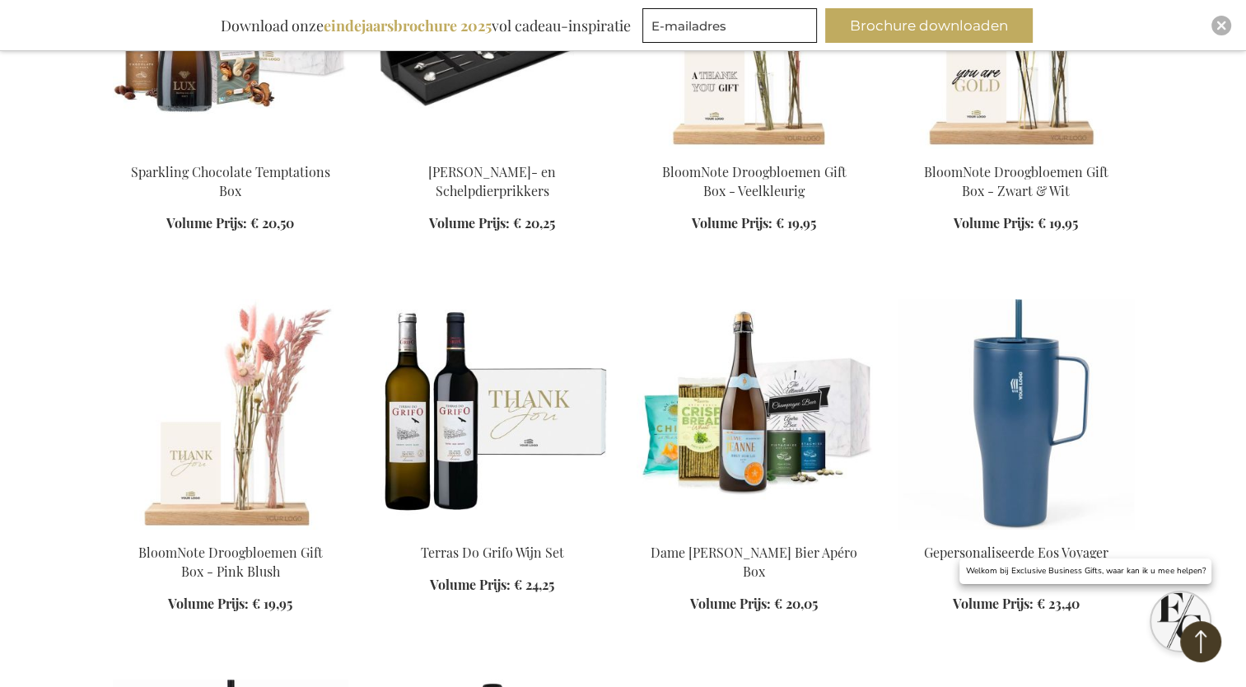
scroll to position [5766, 0]
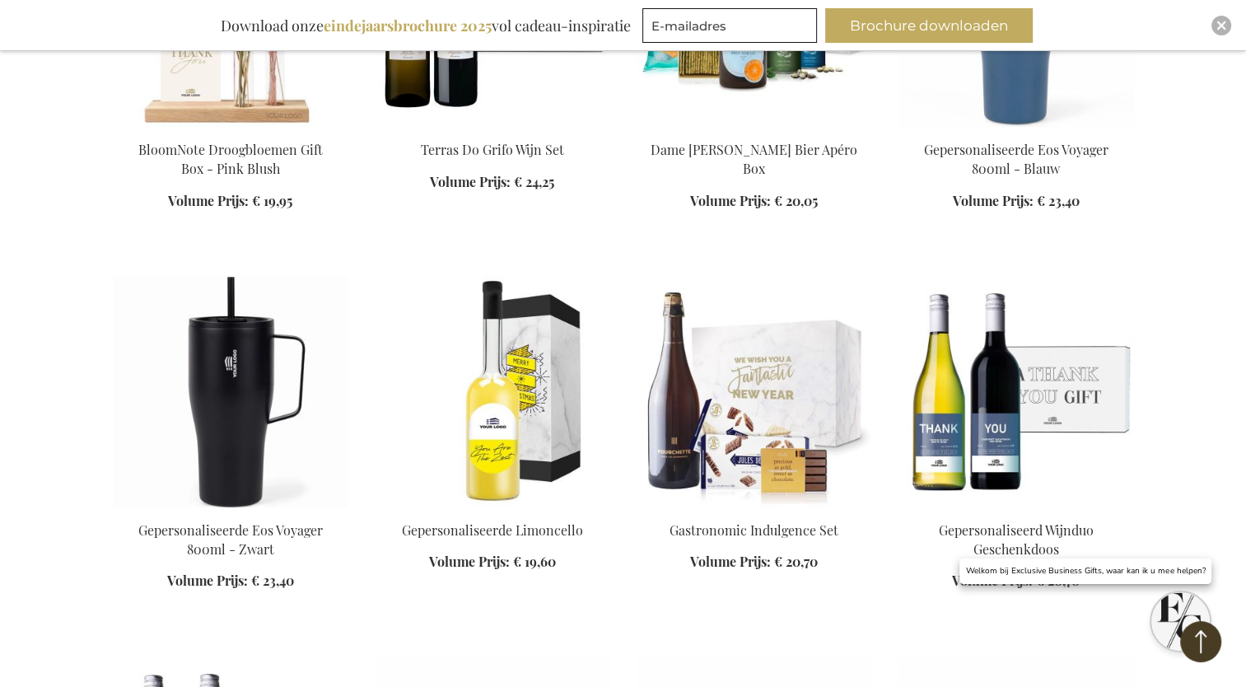
scroll to position [6178, 0]
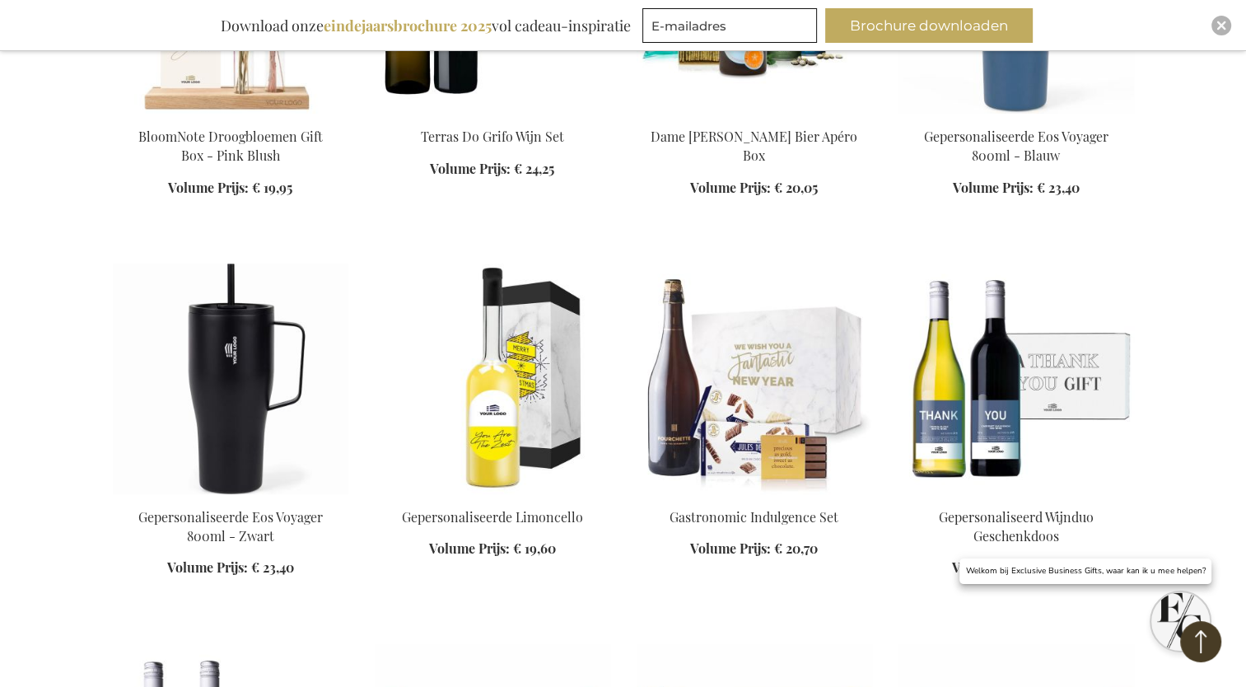
click at [752, 430] on img at bounding box center [755, 379] width 236 height 231
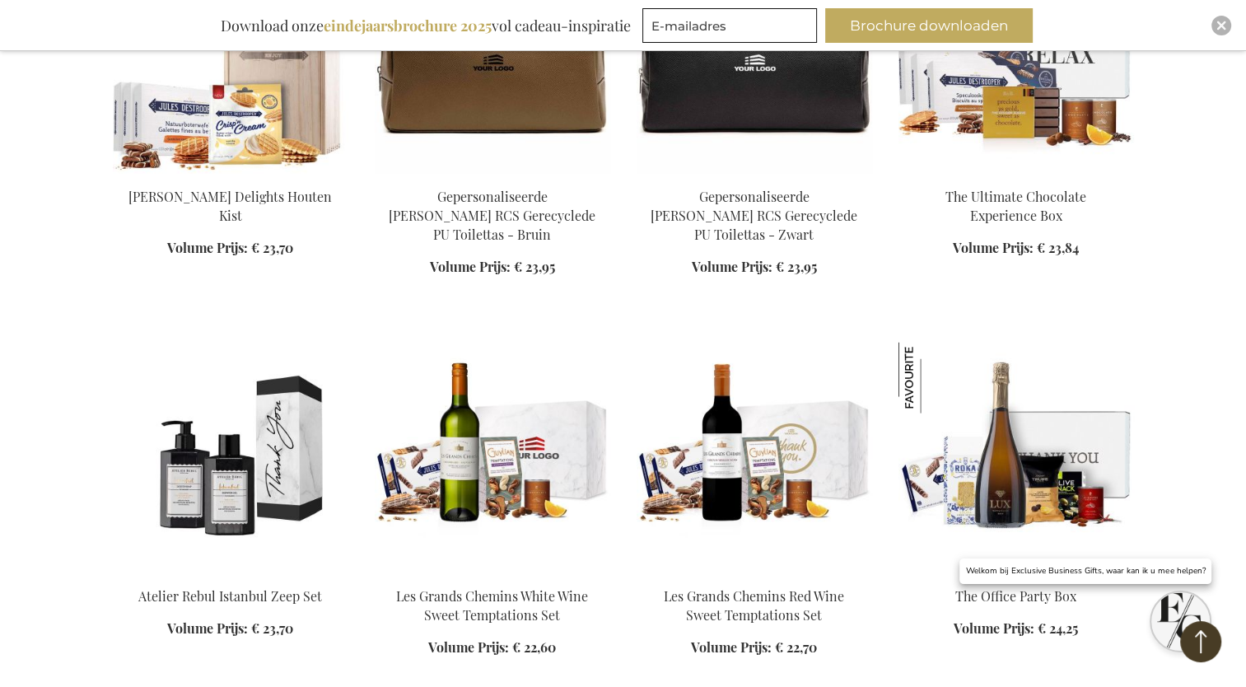
scroll to position [3267, 0]
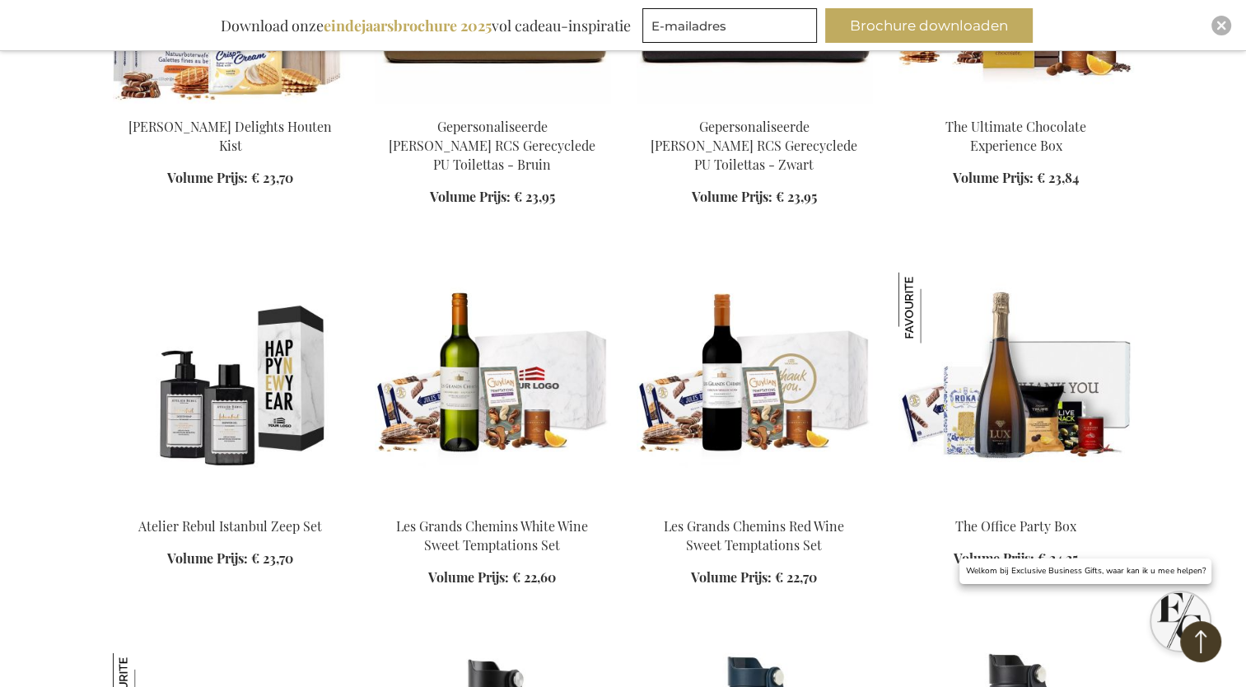
scroll to position [3349, 0]
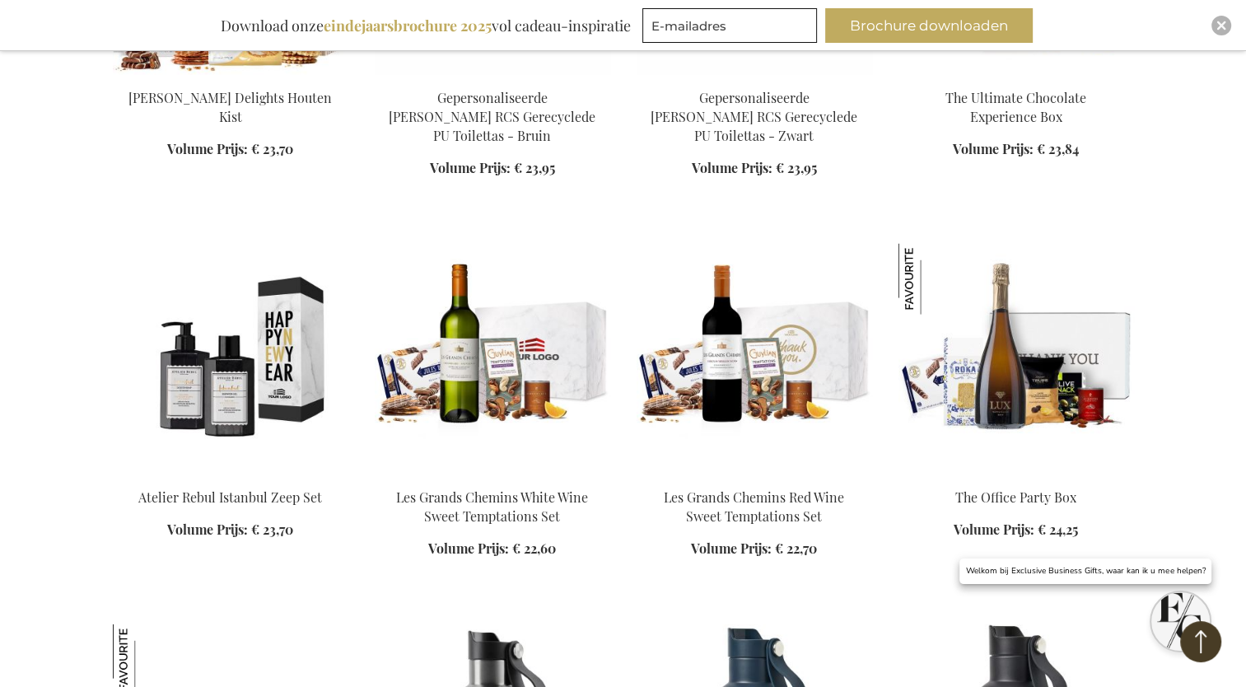
click at [245, 334] on img at bounding box center [231, 359] width 236 height 231
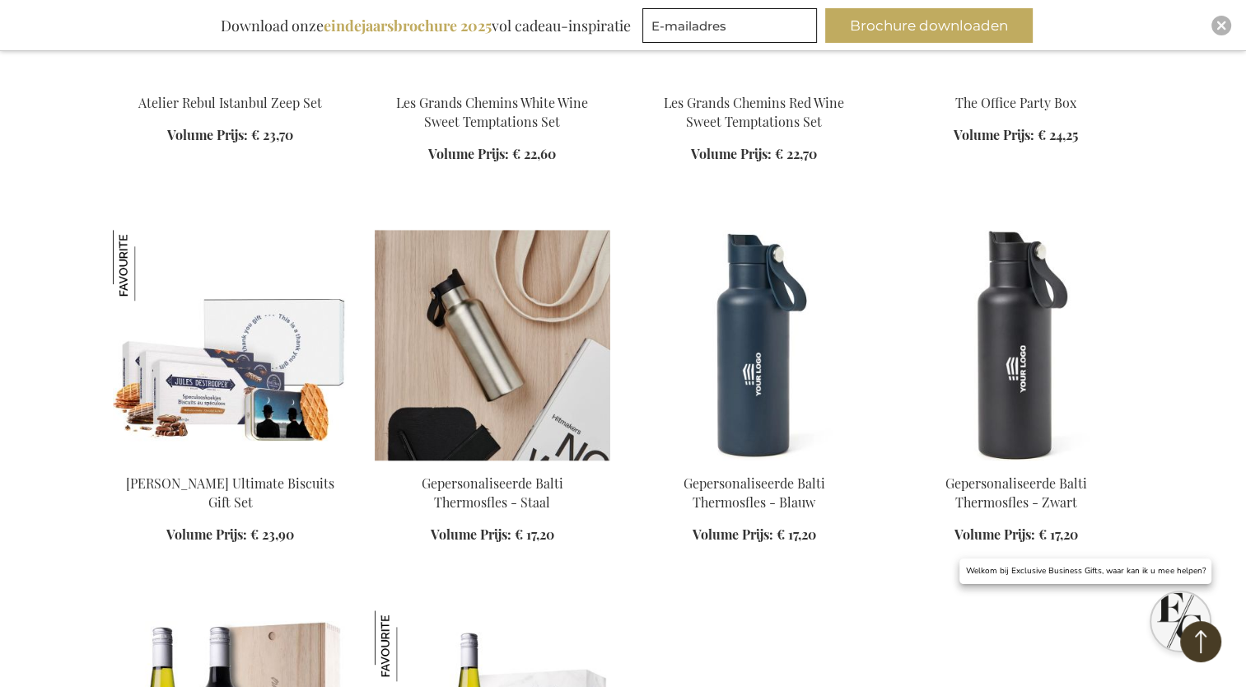
scroll to position [1423, 0]
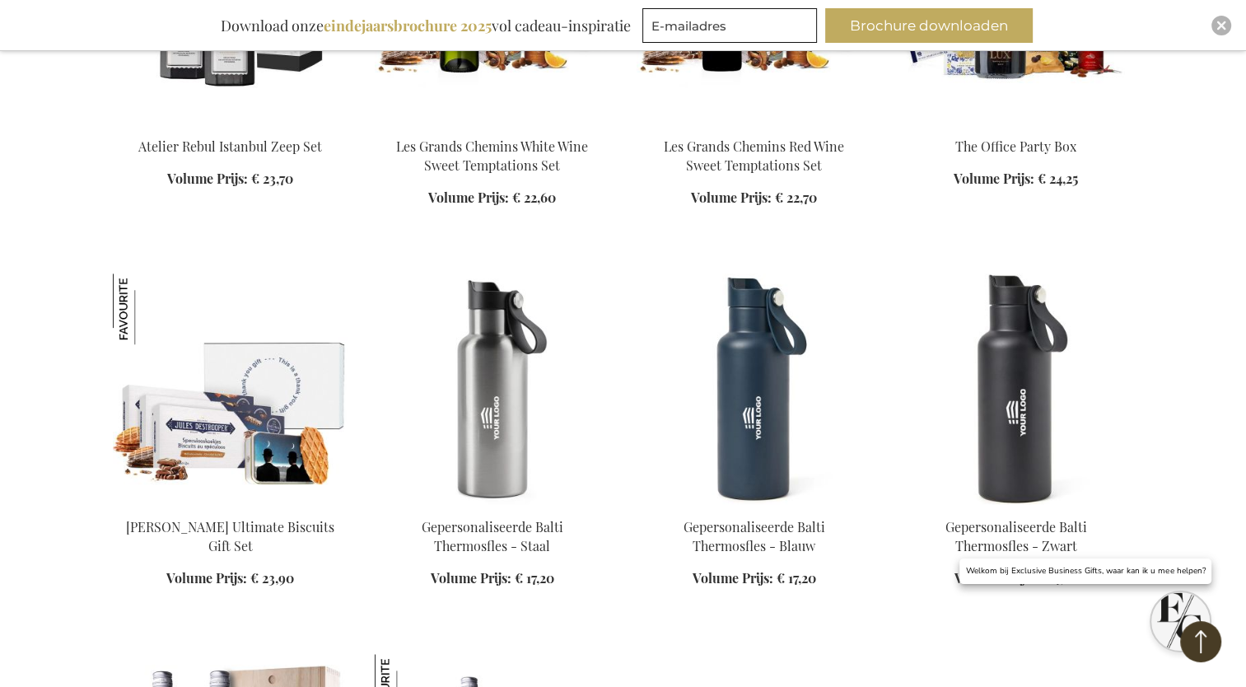
scroll to position [1341, 0]
